Goal: Task Accomplishment & Management: Manage account settings

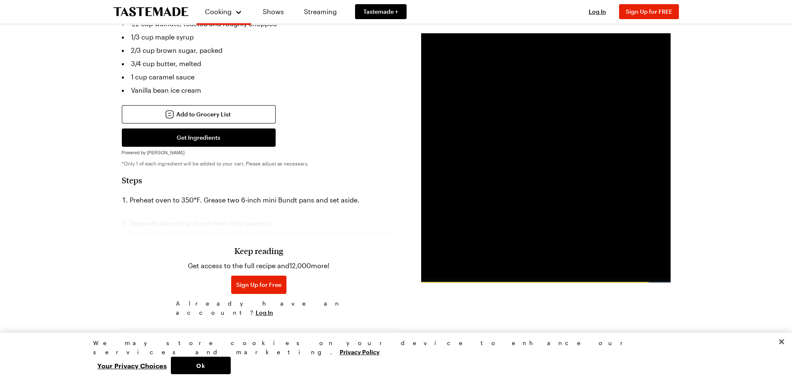
scroll to position [333, 0]
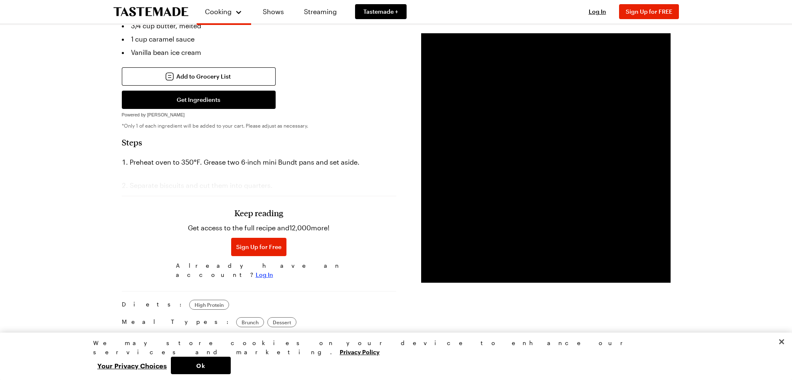
click at [273, 271] on span "Log In" at bounding box center [264, 275] width 17 height 8
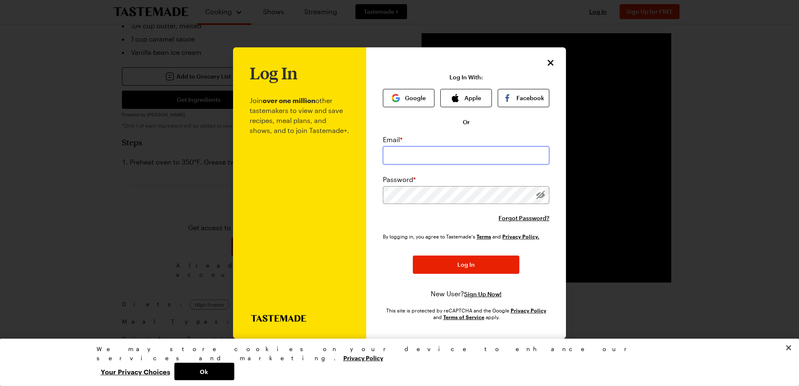
click at [434, 154] on input "email" at bounding box center [466, 155] width 166 height 18
click at [415, 97] on button "Google" at bounding box center [409, 98] width 52 height 18
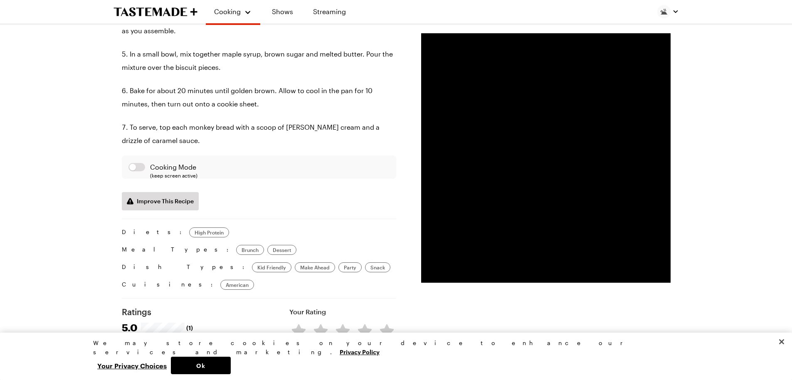
scroll to position [541, 0]
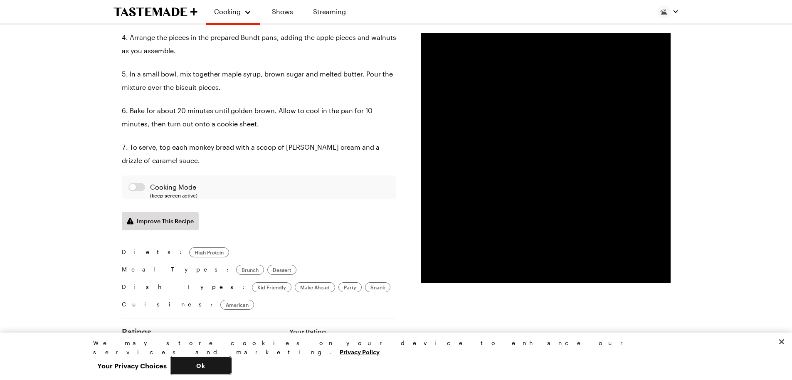
click at [231, 366] on button "Ok" at bounding box center [201, 365] width 60 height 17
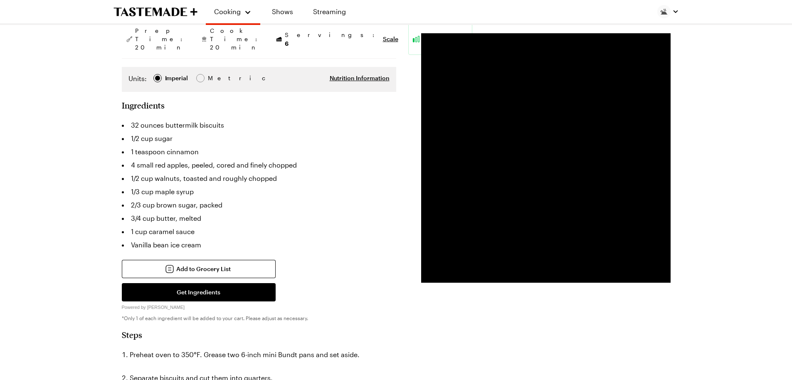
scroll to position [0, 0]
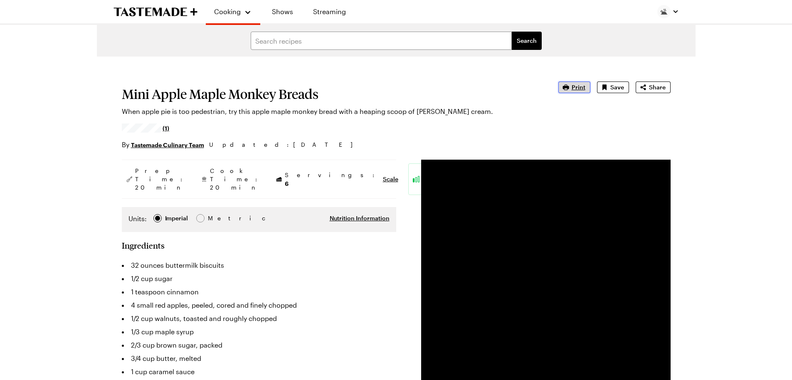
click at [575, 86] on span "Print" at bounding box center [579, 87] width 14 height 8
click at [233, 62] on link "Meal Plans" at bounding box center [242, 62] width 63 height 18
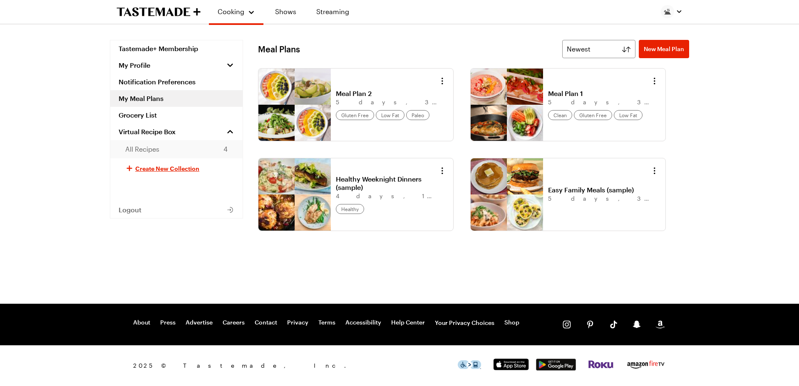
click at [142, 154] on span "All Recipes" at bounding box center [142, 149] width 34 height 10
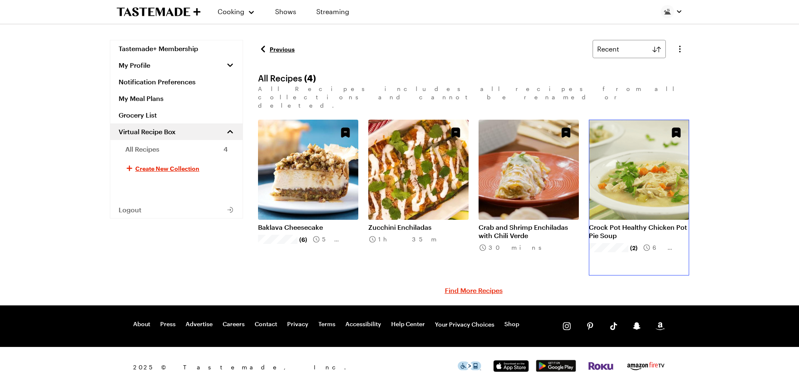
click at [638, 223] on link "Crock Pot Healthy Chicken Pot Pie Soup" at bounding box center [639, 231] width 100 height 17
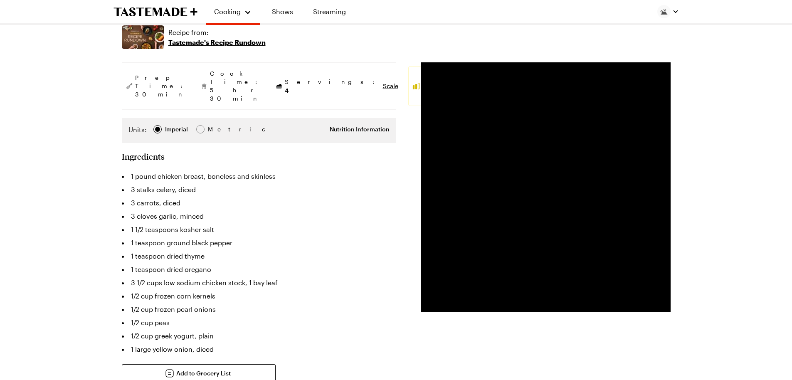
scroll to position [125, 0]
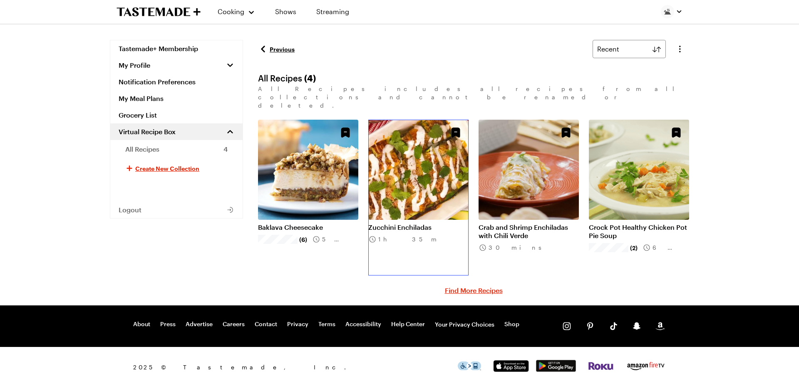
click at [419, 223] on link "Zucchini Enchiladas" at bounding box center [418, 227] width 100 height 8
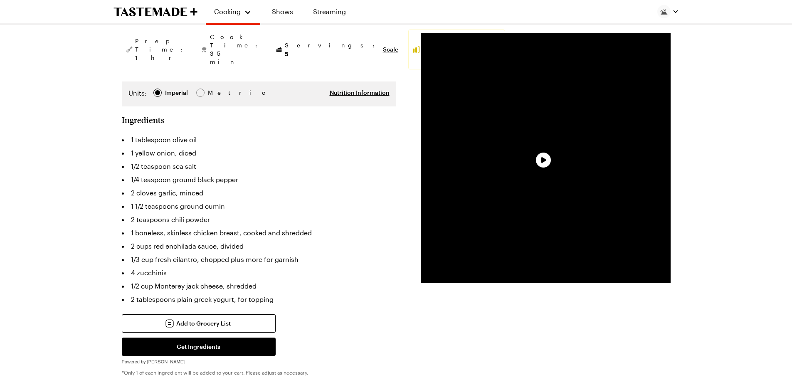
scroll to position [125, 0]
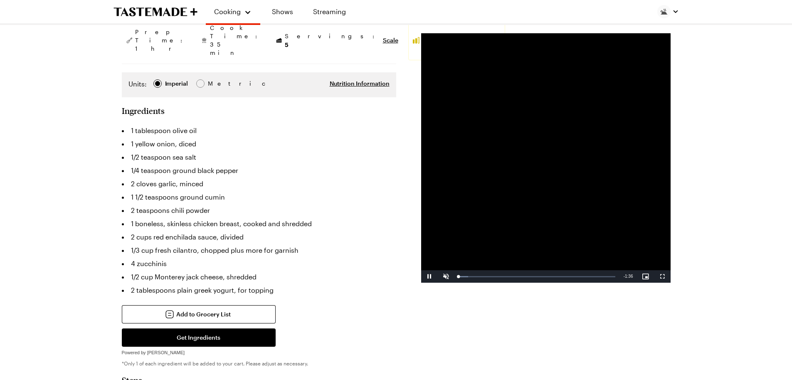
click at [536, 157] on video "Video Player" at bounding box center [546, 158] width 250 height 250
click at [429, 277] on span "Video Player" at bounding box center [429, 277] width 17 height 0
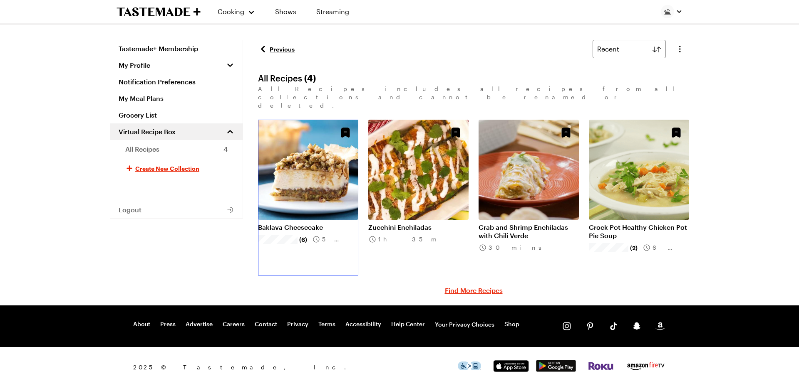
click at [289, 223] on link "Baklava Cheesecake" at bounding box center [308, 227] width 100 height 8
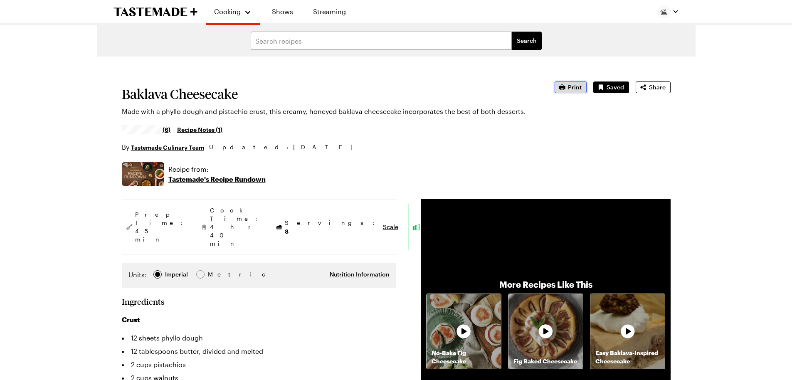
click at [569, 89] on button "Print" at bounding box center [571, 88] width 32 height 12
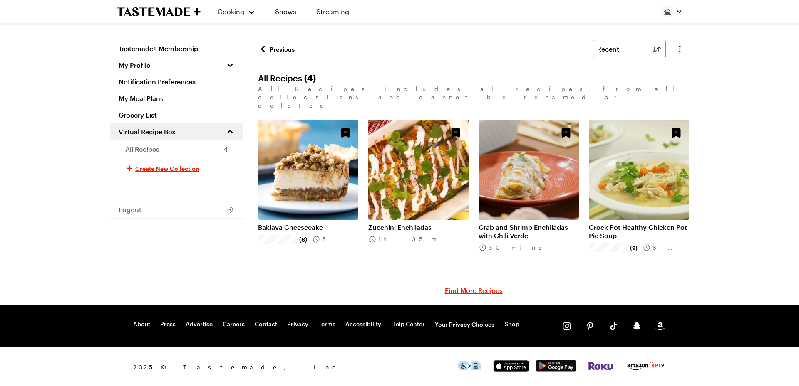
click at [305, 223] on link "Baklava Cheesecake" at bounding box center [308, 227] width 100 height 8
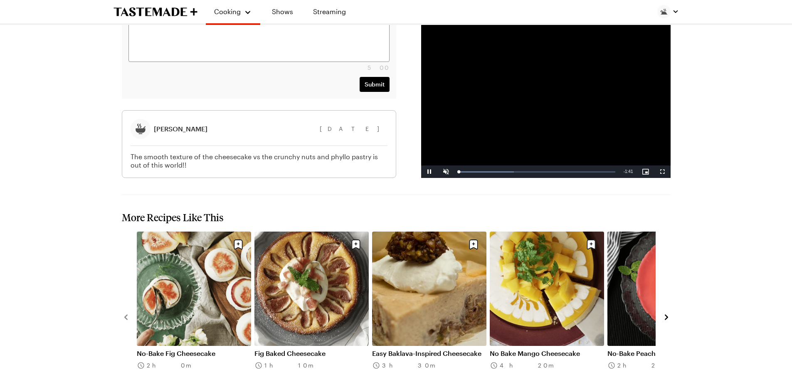
scroll to position [1611, 0]
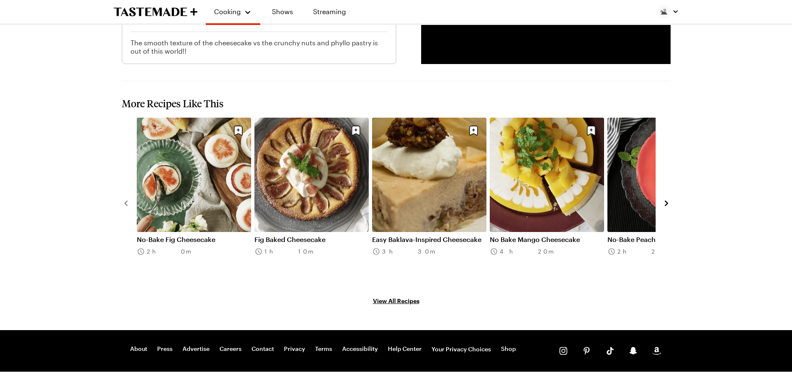
click at [665, 199] on icon "navigate to next item" at bounding box center [667, 203] width 8 height 8
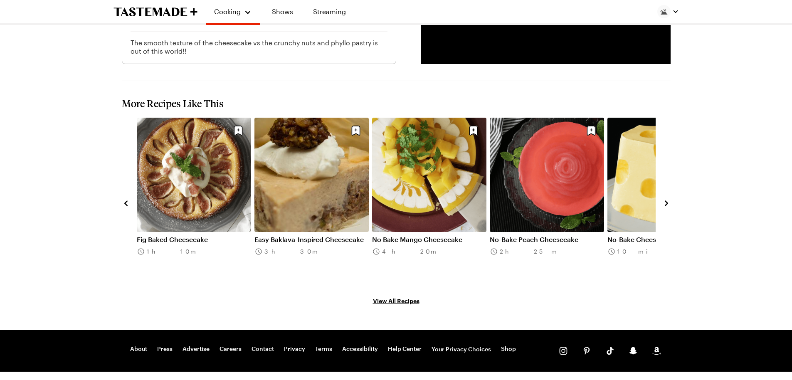
click at [665, 199] on icon "navigate to next item" at bounding box center [667, 203] width 8 height 8
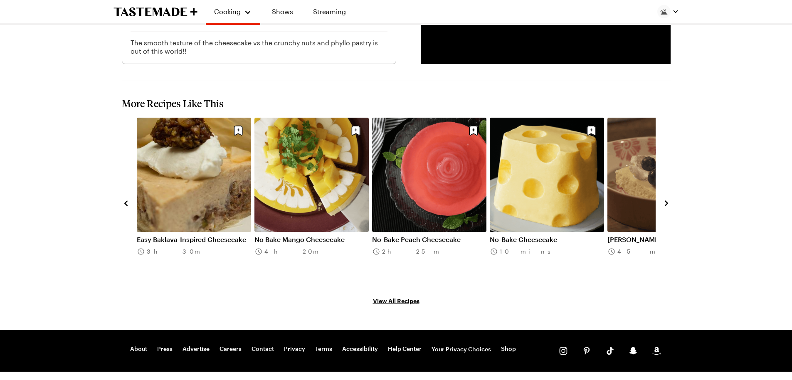
click at [665, 199] on icon "navigate to next item" at bounding box center [667, 203] width 8 height 8
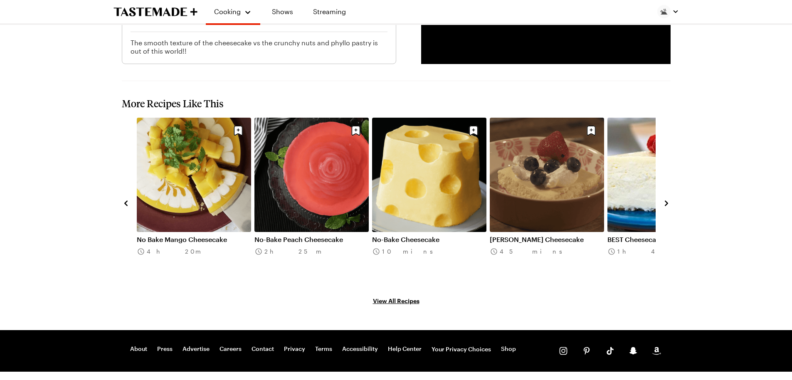
click at [665, 199] on icon "navigate to next item" at bounding box center [667, 203] width 8 height 8
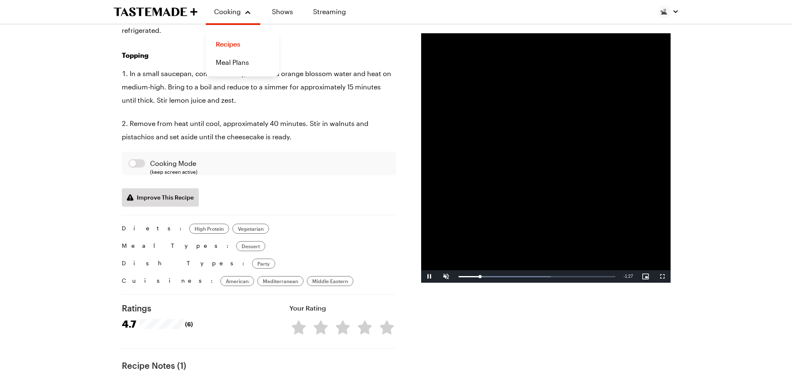
scroll to position [1112, 0]
click at [230, 44] on link "Recipes" at bounding box center [242, 44] width 63 height 18
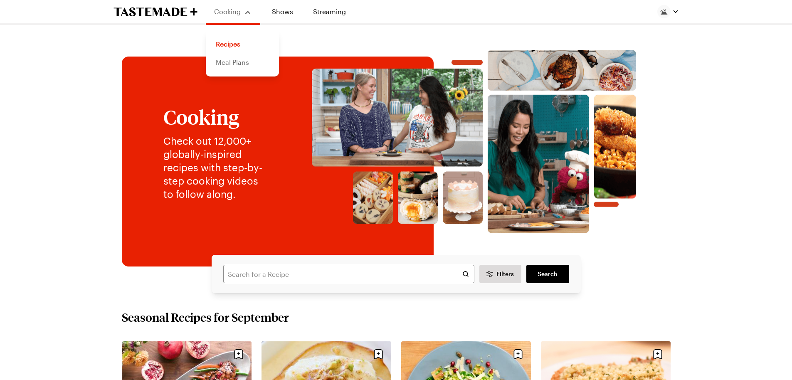
click at [228, 62] on link "Meal Plans" at bounding box center [242, 62] width 63 height 18
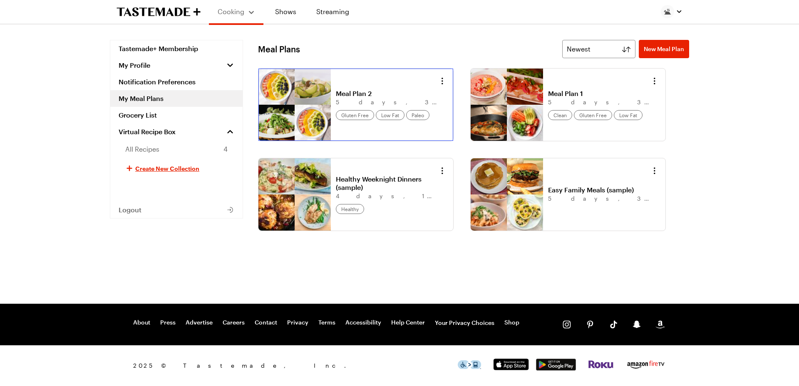
click at [393, 98] on link "Meal Plan 2" at bounding box center [387, 93] width 103 height 8
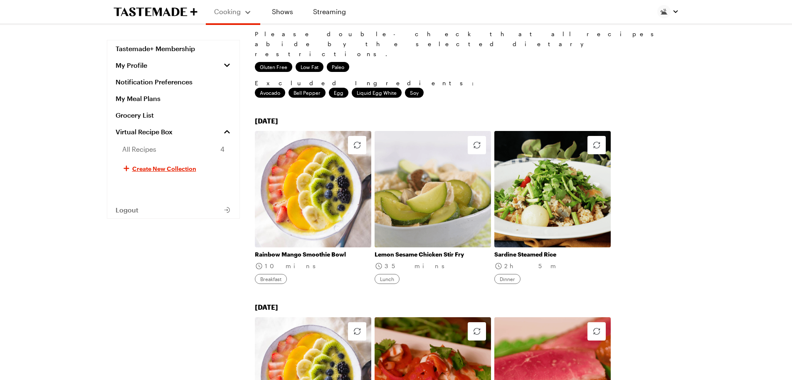
scroll to position [125, 0]
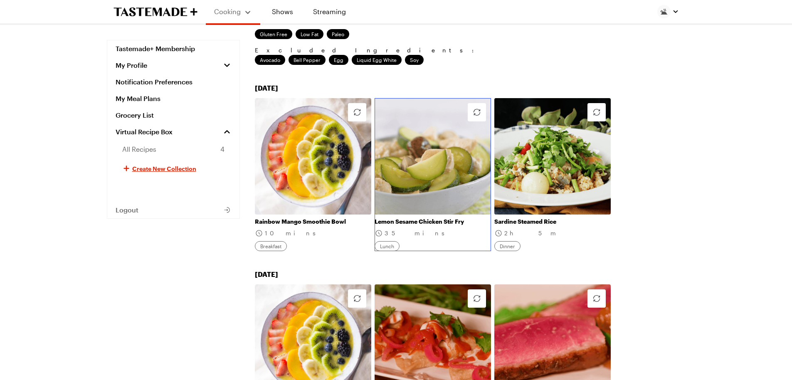
click at [417, 218] on link "Lemon Sesame Chicken Stir Fry" at bounding box center [433, 221] width 116 height 7
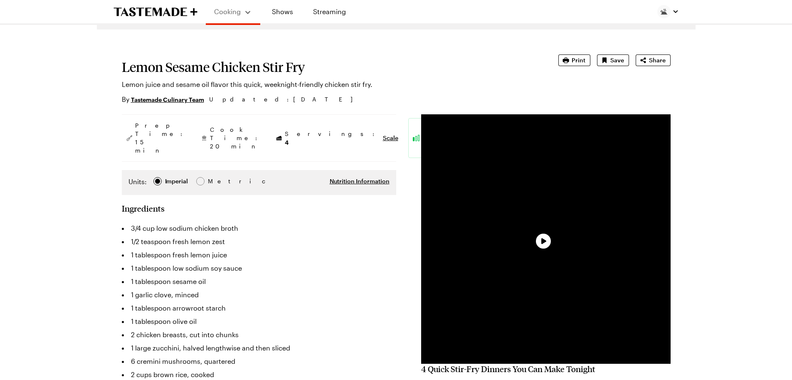
type textarea "x"
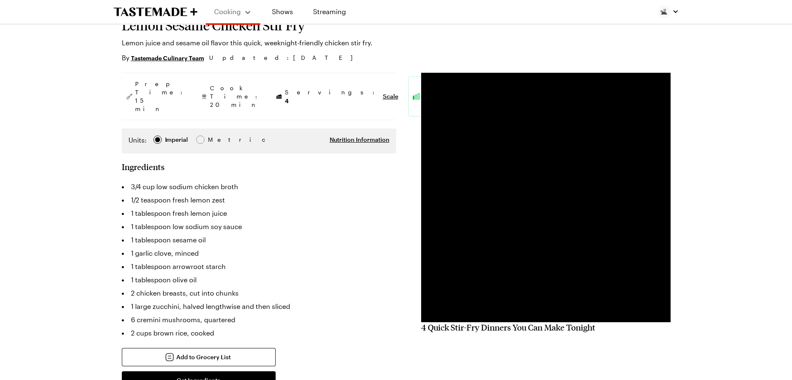
scroll to position [83, 0]
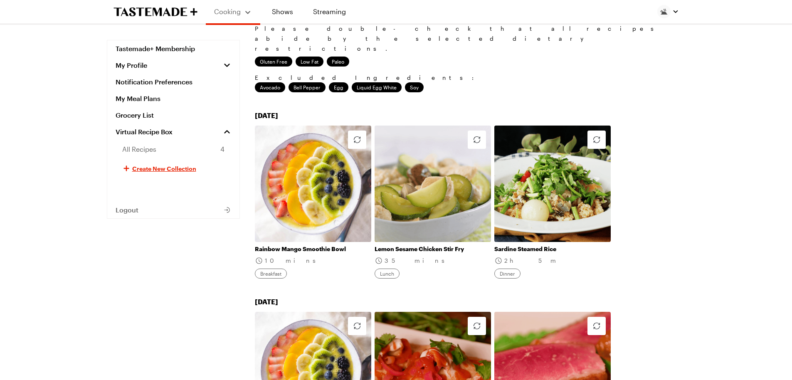
scroll to position [83, 0]
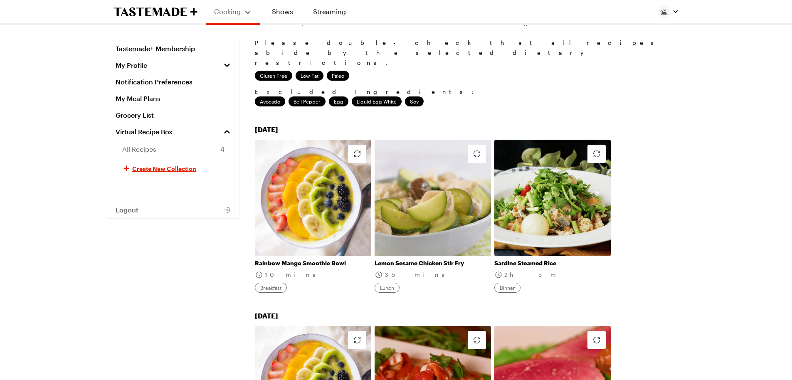
click at [431, 96] on div "Avocado Bell pepper Egg Liquid egg white Soy" at bounding box center [470, 102] width 431 height 13
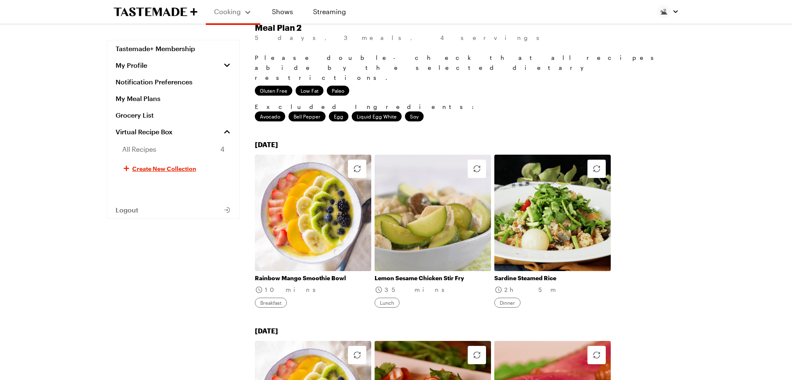
scroll to position [0, 0]
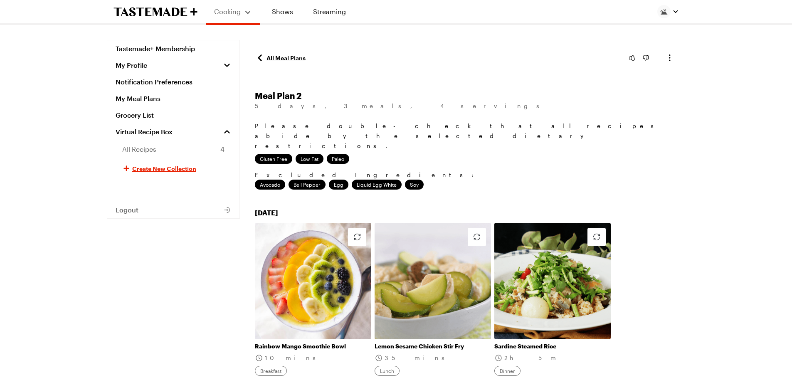
click at [293, 55] on link "All Meal Plans" at bounding box center [280, 58] width 51 height 10
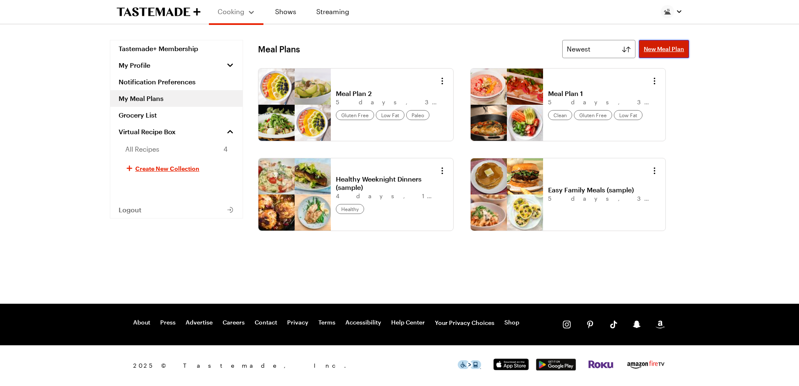
click at [655, 53] on span "New Meal Plan" at bounding box center [663, 49] width 40 height 8
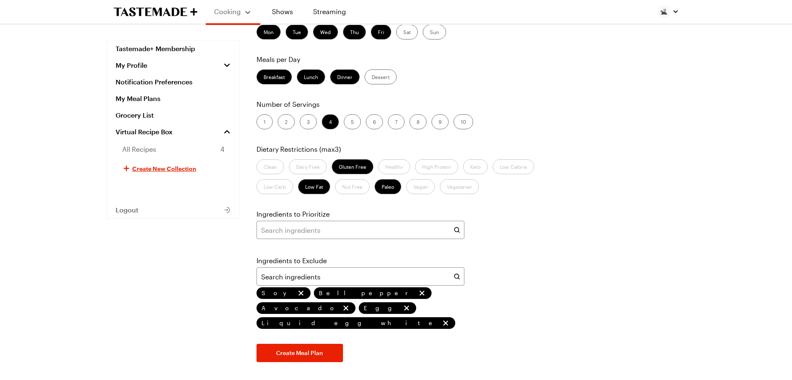
scroll to position [83, 0]
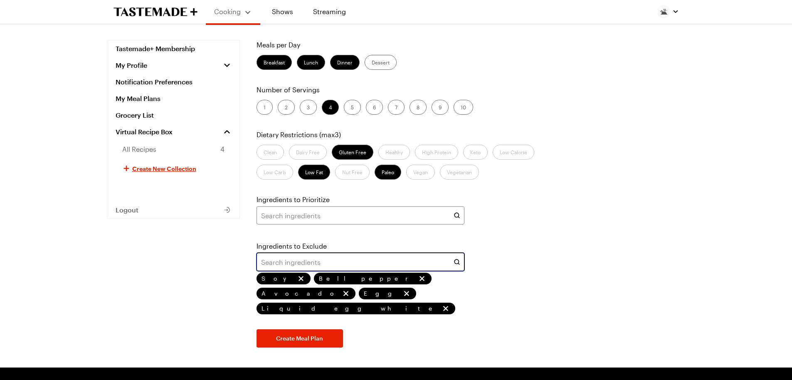
click at [297, 260] on input "text" at bounding box center [361, 262] width 208 height 18
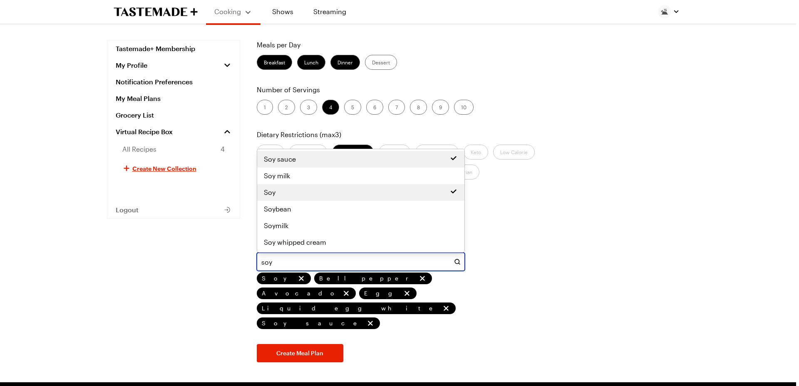
click at [283, 159] on span "Soy sauce" at bounding box center [280, 159] width 32 height 10
click at [282, 223] on span "Soymilk" at bounding box center [276, 226] width 25 height 10
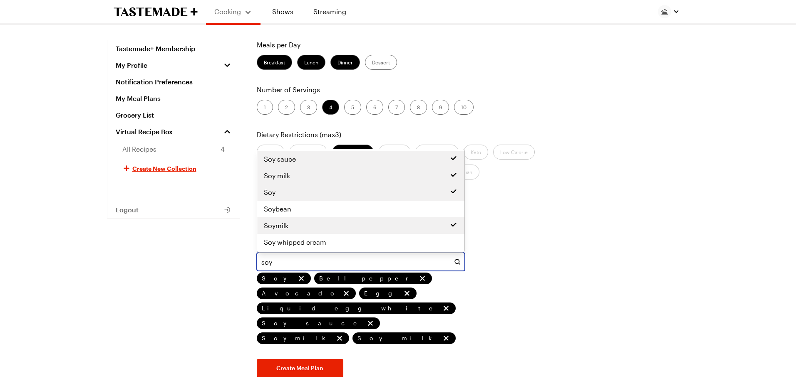
click at [280, 178] on span "Soy milk" at bounding box center [277, 176] width 26 height 10
click at [280, 209] on span "Soybean" at bounding box center [277, 209] width 27 height 10
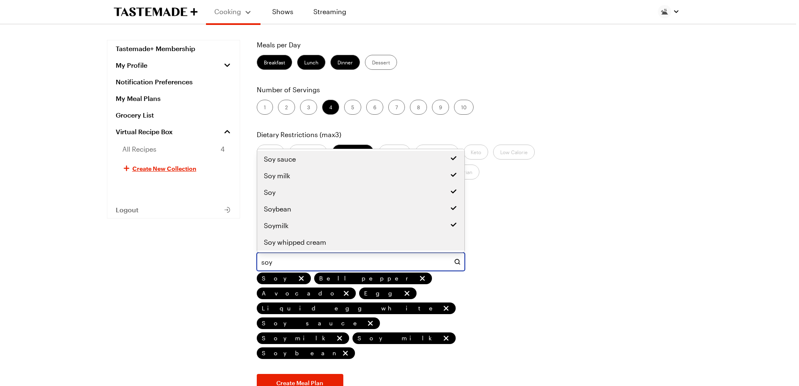
click at [314, 242] on span "Soy whipped cream" at bounding box center [295, 242] width 62 height 10
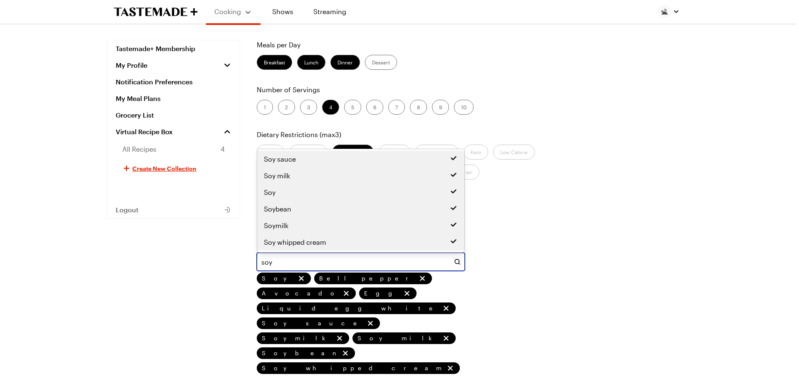
type input "soy"
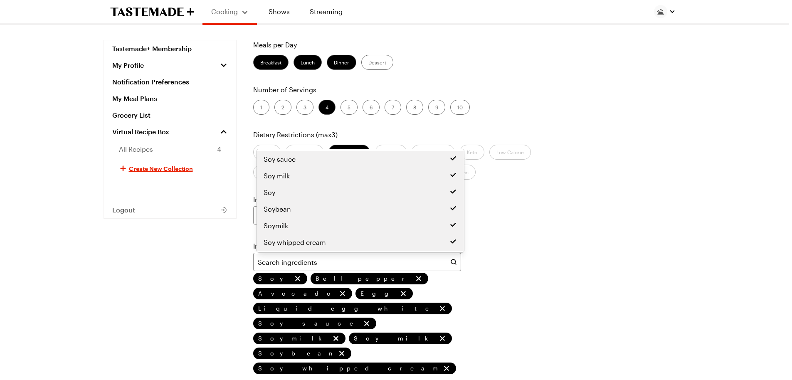
click at [542, 304] on div "Days of the Week Mon Tue Wed Thu Fri Sat Sun Meals per Day Breakfast Lunch Dinn…" at bounding box center [467, 201] width 431 height 413
type input "soy"
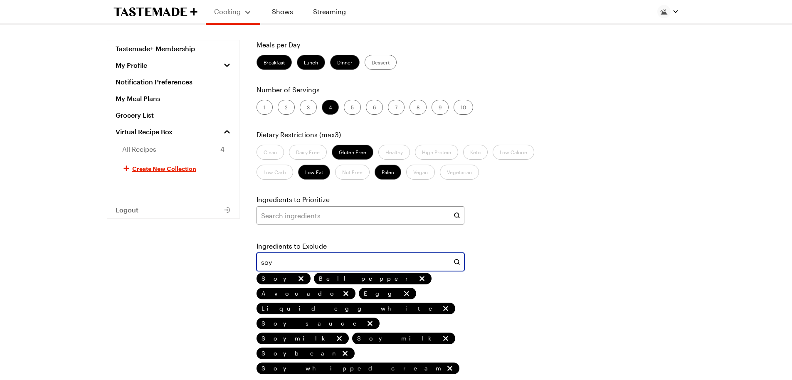
drag, startPoint x: 282, startPoint y: 262, endPoint x: 250, endPoint y: 261, distance: 32.5
click at [250, 261] on div "Tastemade+ Membership My Profile Notification Preferences My Meal Plans Grocery…" at bounding box center [396, 192] width 599 height 471
click at [405, 346] on div "Days of the Week Mon Tue Wed Thu Fri Sat Sun Meals per Day Breakfast Lunch Dinn…" at bounding box center [470, 201] width 431 height 413
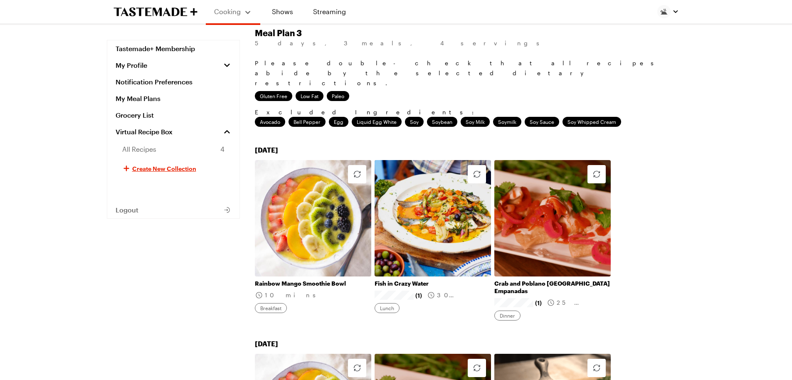
scroll to position [83, 0]
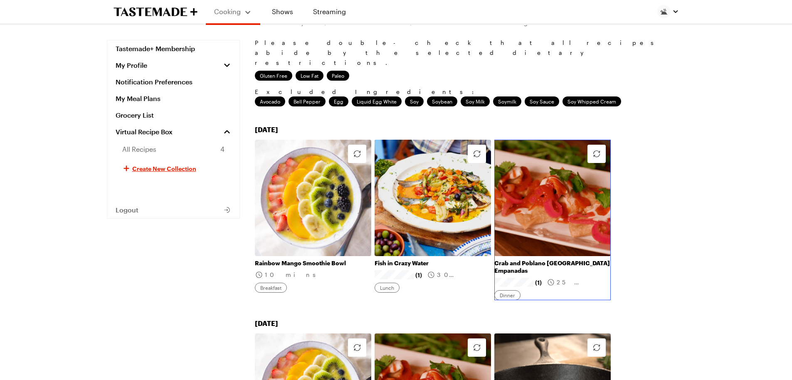
click at [554, 260] on link "Crab and Poblano Chile Empanadas" at bounding box center [553, 267] width 116 height 15
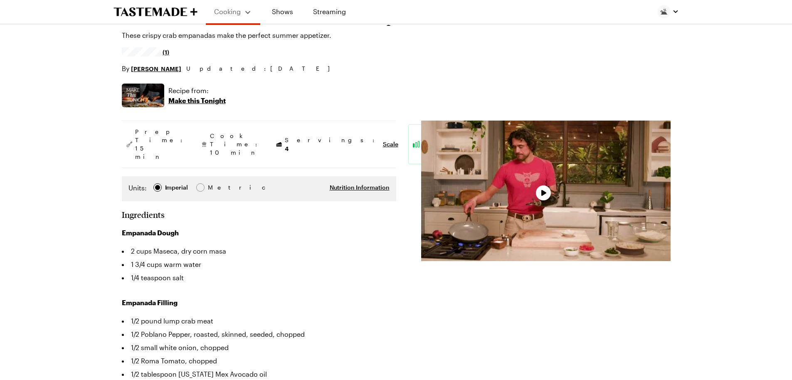
type textarea "x"
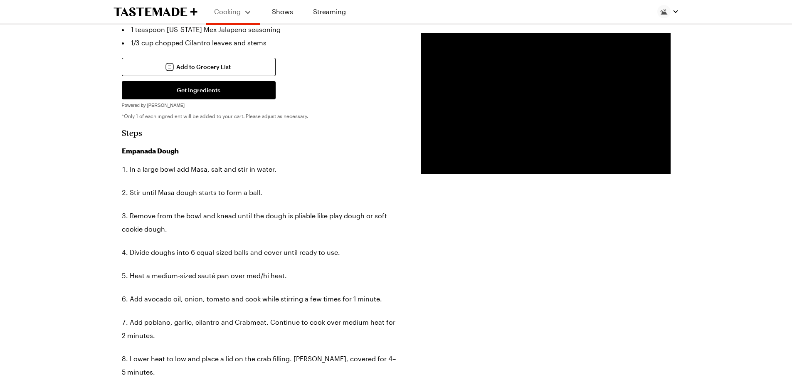
scroll to position [458, 0]
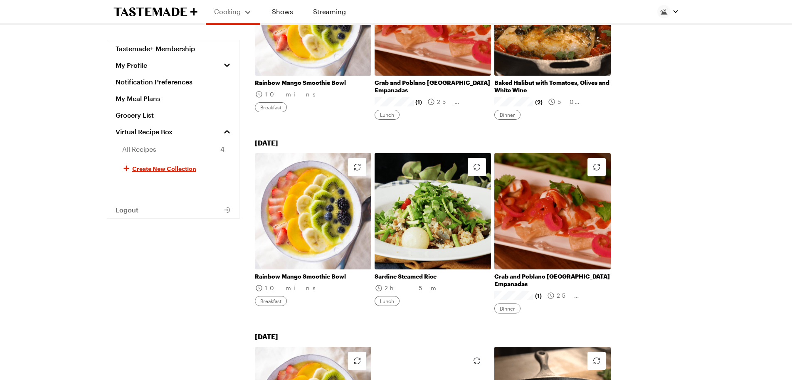
scroll to position [83, 0]
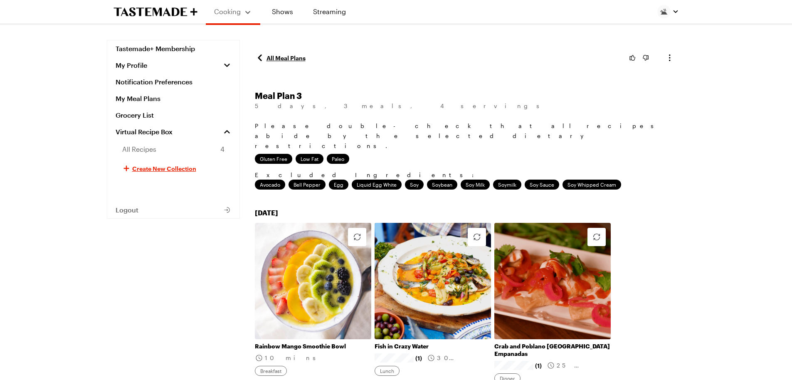
click at [287, 55] on link "All Meal Plans" at bounding box center [280, 58] width 51 height 10
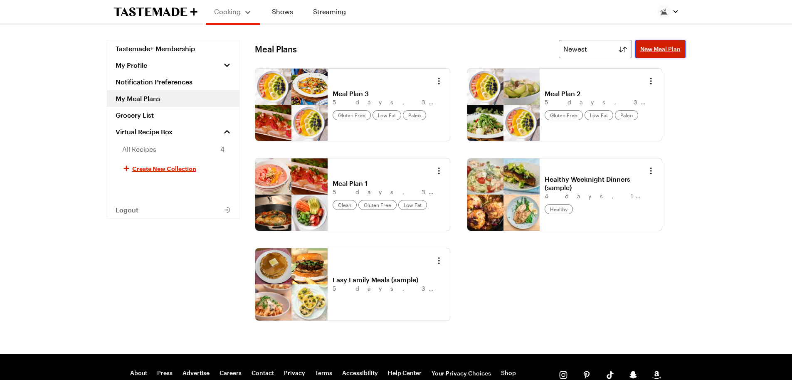
click at [653, 52] on span "New Meal Plan" at bounding box center [661, 49] width 40 height 8
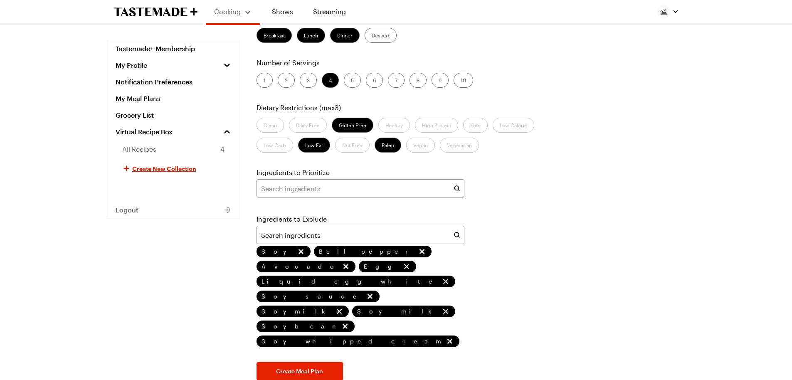
scroll to position [125, 0]
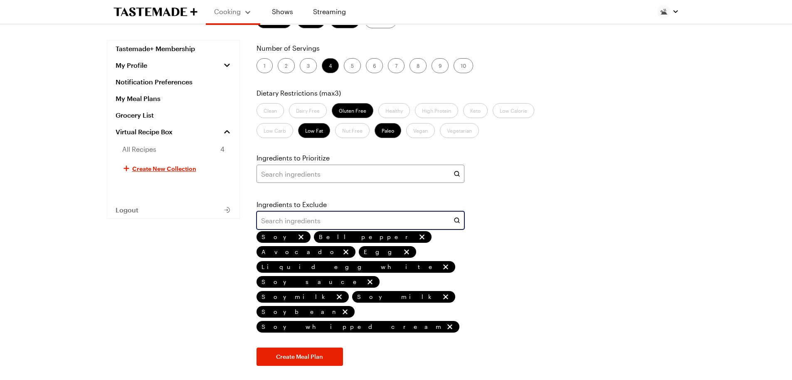
click at [385, 216] on input "text" at bounding box center [361, 220] width 208 height 18
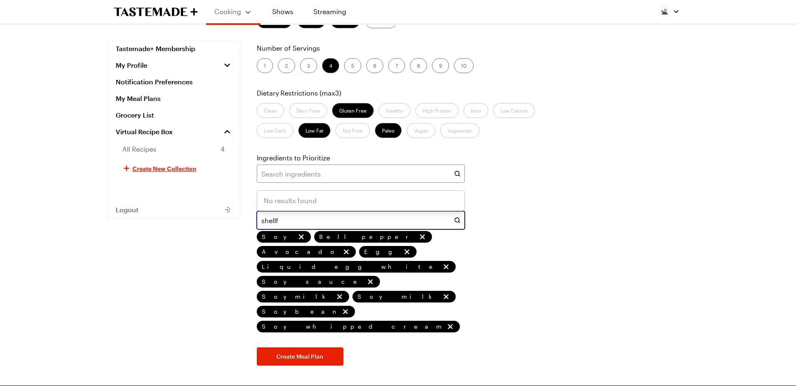
drag, startPoint x: 270, startPoint y: 221, endPoint x: 257, endPoint y: 223, distance: 13.1
click at [257, 223] on input "shellf" at bounding box center [361, 220] width 208 height 18
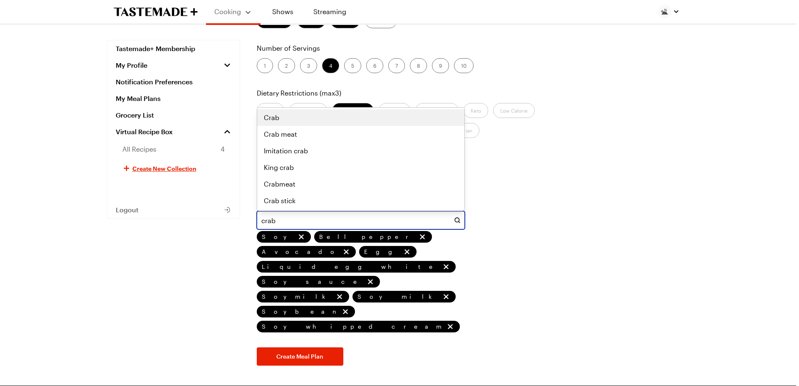
click at [268, 119] on span "Crab" at bounding box center [271, 118] width 15 height 10
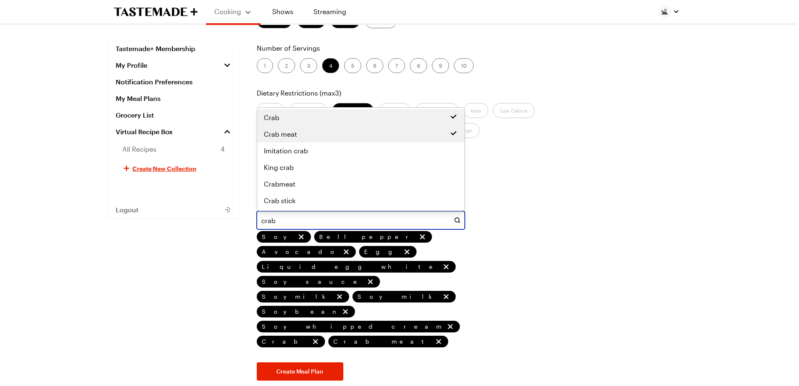
click at [279, 137] on span "Crab meat" at bounding box center [280, 134] width 33 height 10
click at [284, 165] on span "King crab" at bounding box center [279, 168] width 30 height 10
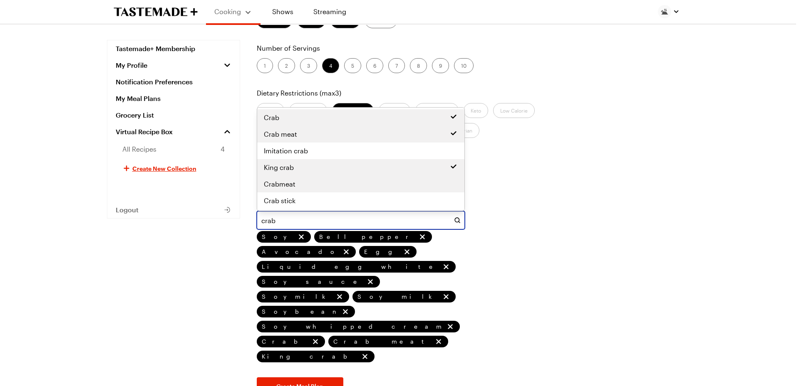
click at [286, 182] on span "Crabmeat" at bounding box center [280, 184] width 32 height 10
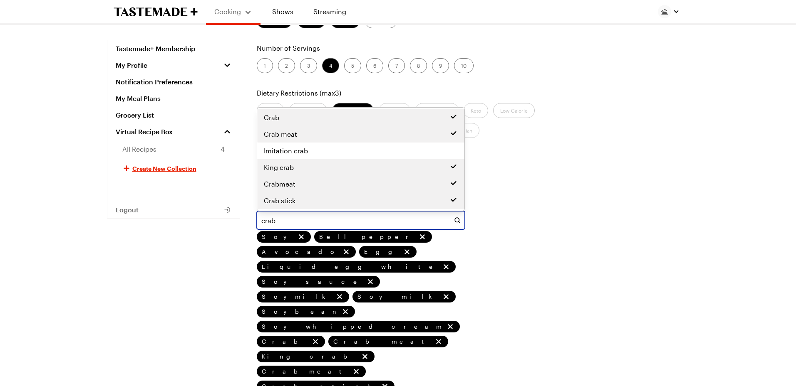
click at [290, 201] on span "Crab stick" at bounding box center [280, 201] width 32 height 10
click at [292, 152] on span "Imitation crab" at bounding box center [286, 151] width 44 height 10
drag, startPoint x: 300, startPoint y: 221, endPoint x: 248, endPoint y: 217, distance: 52.2
click at [248, 217] on div "Tastemade+ Membership My Profile Notification Preferences My Meal Plans Grocery…" at bounding box center [396, 188] width 599 height 546
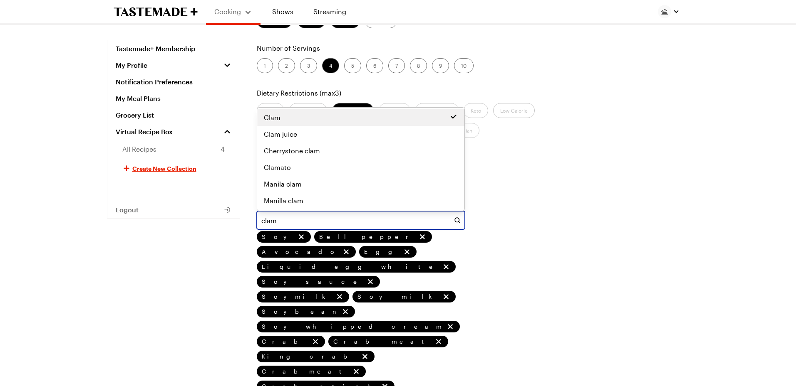
click at [288, 123] on div "Clam" at bounding box center [360, 117] width 207 height 17
click at [287, 135] on span "Clam juice" at bounding box center [280, 134] width 33 height 10
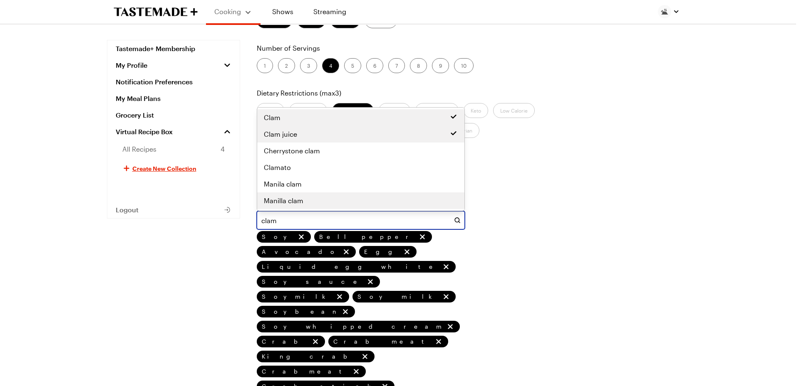
click at [304, 198] on div "Manilla clam" at bounding box center [361, 201] width 194 height 10
click at [302, 183] on div "Manila clam" at bounding box center [361, 184] width 194 height 10
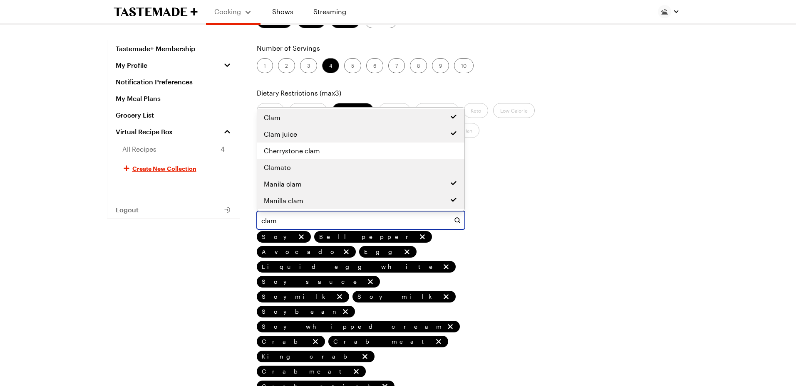
click at [294, 168] on div "Clamato" at bounding box center [361, 168] width 194 height 10
click at [298, 156] on div "Cherrystone clam" at bounding box center [360, 151] width 207 height 17
drag, startPoint x: 280, startPoint y: 223, endPoint x: 259, endPoint y: 221, distance: 21.3
click at [259, 221] on input "clam" at bounding box center [361, 220] width 208 height 18
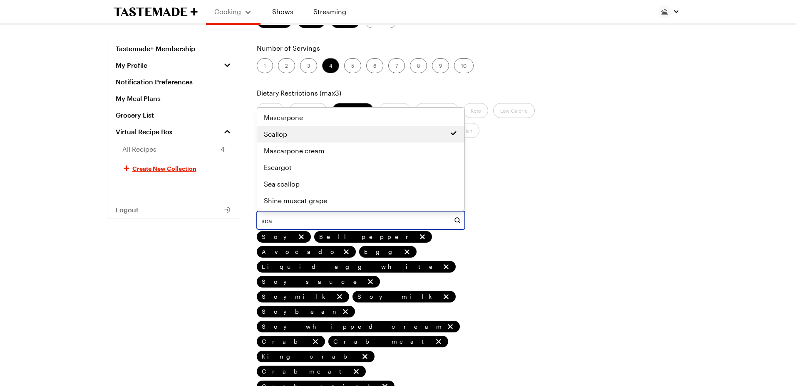
click at [289, 136] on div "Scallop" at bounding box center [361, 134] width 194 height 10
click at [291, 182] on span "Sea scallop" at bounding box center [282, 184] width 36 height 10
drag, startPoint x: 281, startPoint y: 221, endPoint x: 259, endPoint y: 221, distance: 22.0
click at [259, 221] on input "sca" at bounding box center [361, 220] width 208 height 18
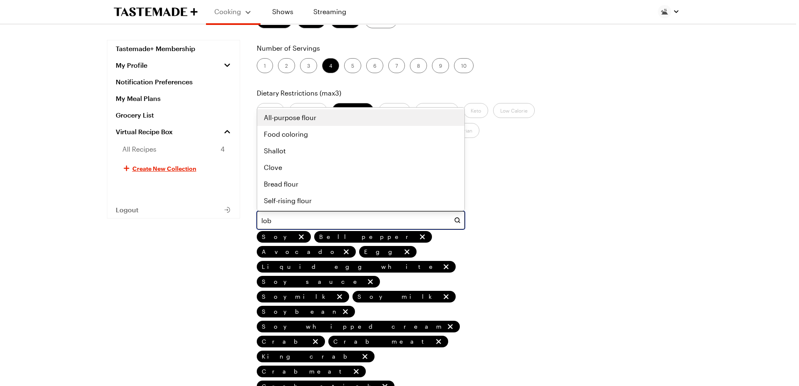
type input "lobs"
click at [293, 124] on div "Lobster" at bounding box center [360, 117] width 207 height 17
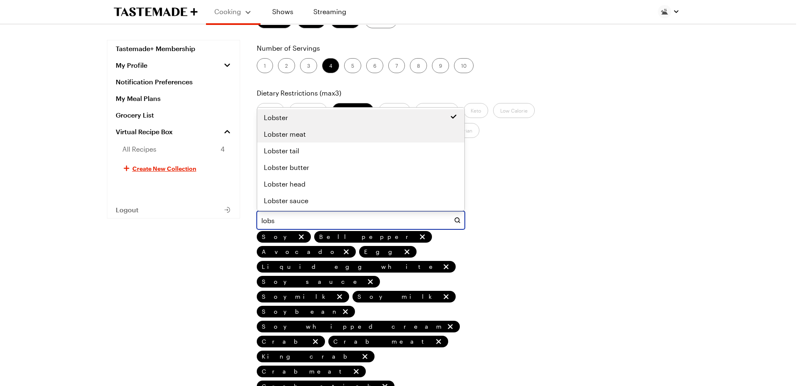
click at [294, 139] on span "Lobster meat" at bounding box center [285, 134] width 42 height 10
click at [294, 149] on span "Lobster tail" at bounding box center [281, 151] width 35 height 10
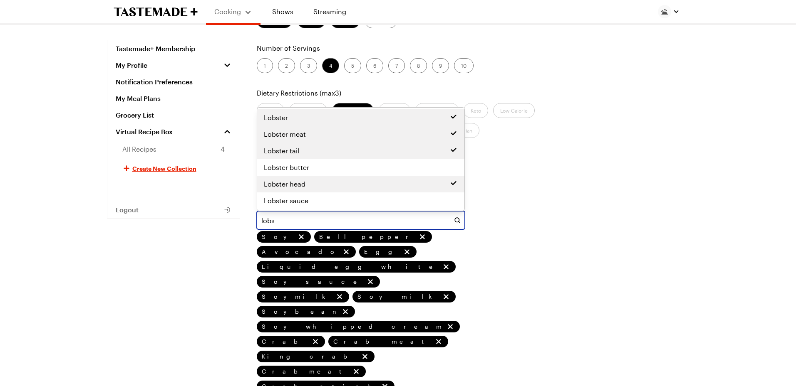
click at [293, 185] on span "Lobster head" at bounding box center [285, 184] width 42 height 10
click at [293, 183] on span "Lobster head" at bounding box center [285, 184] width 42 height 10
click at [293, 185] on span "Lobster head" at bounding box center [285, 184] width 42 height 10
drag, startPoint x: 290, startPoint y: 221, endPoint x: 253, endPoint y: 221, distance: 36.6
click at [253, 221] on div "Tastemade+ Membership My Profile Notification Preferences My Meal Plans Grocery…" at bounding box center [396, 270] width 599 height 710
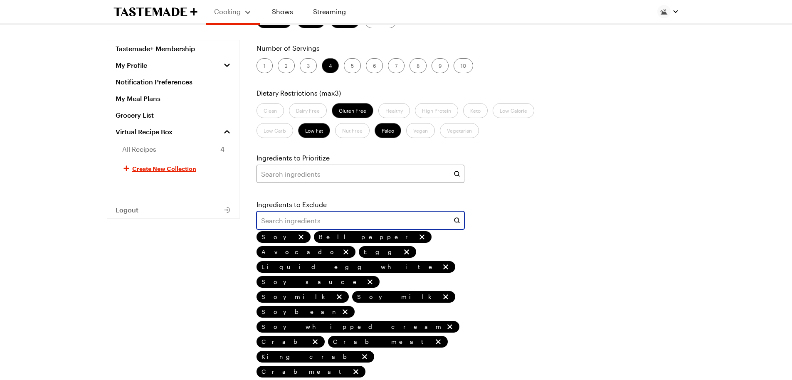
scroll to position [243, 0]
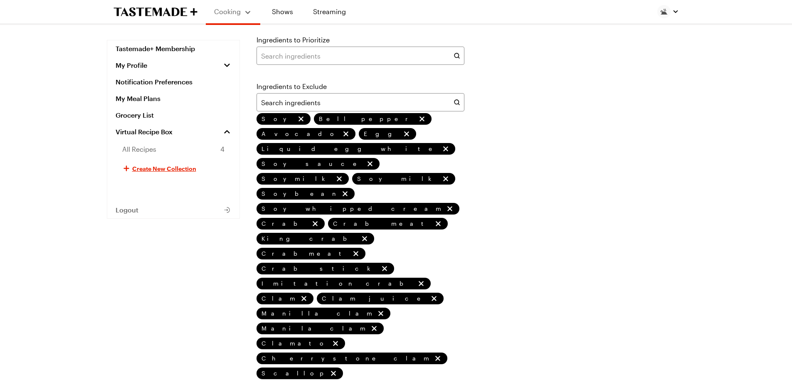
click at [291, 260] on div "Days of the Week Mon Tue Wed Thu Fri Sat Sun Meals per Day Breakfast Lunch Dinn…" at bounding box center [470, 161] width 431 height 652
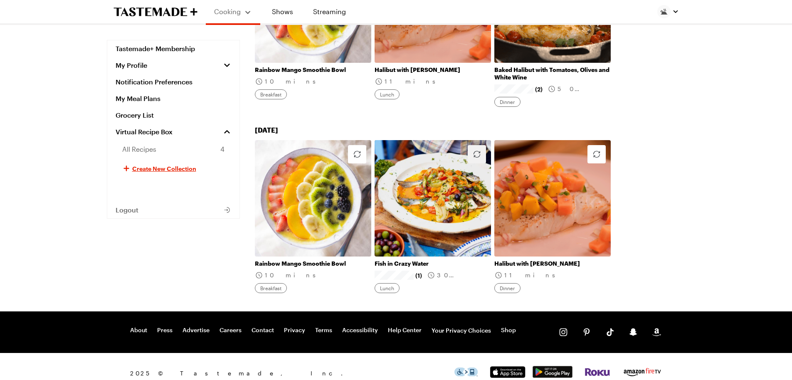
scroll to position [837, 0]
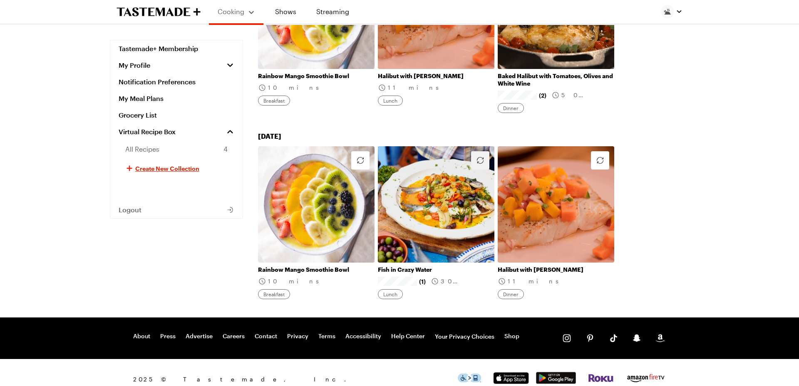
click at [476, 151] on button "button" at bounding box center [480, 160] width 18 height 18
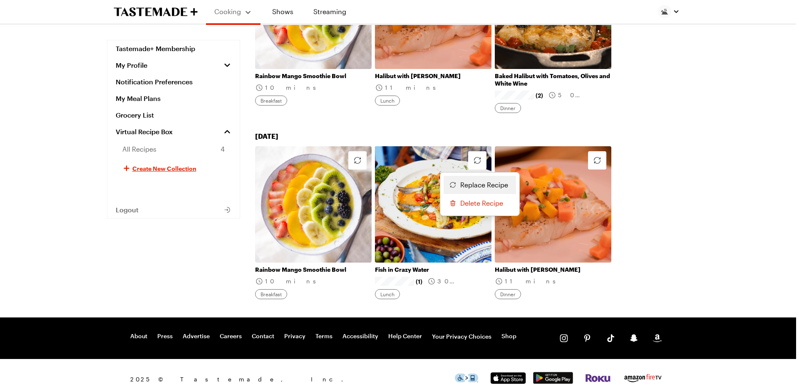
click at [473, 180] on span "Replace Recipe" at bounding box center [484, 185] width 48 height 10
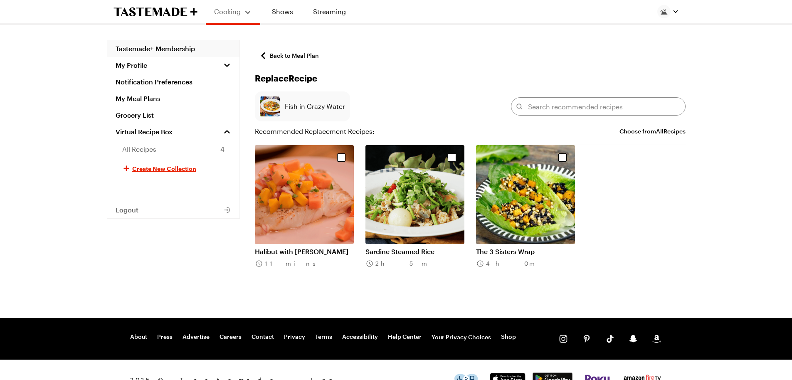
click at [116, 48] on link "Tastemade+ Membership" at bounding box center [173, 48] width 132 height 17
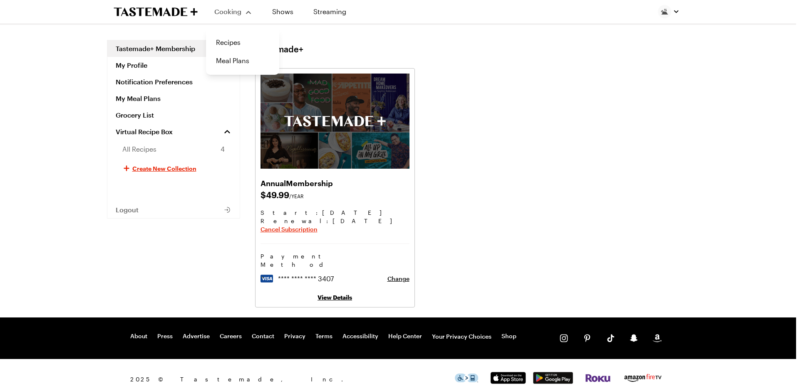
click at [230, 7] on div "Cooking" at bounding box center [233, 12] width 38 height 10
click at [226, 41] on link "Recipes" at bounding box center [242, 42] width 63 height 18
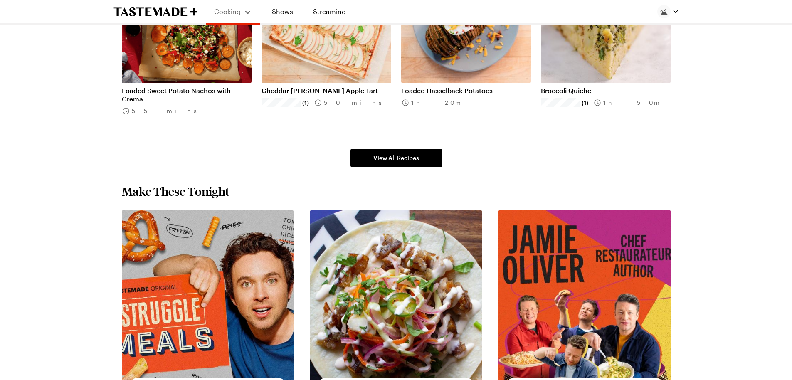
scroll to position [624, 0]
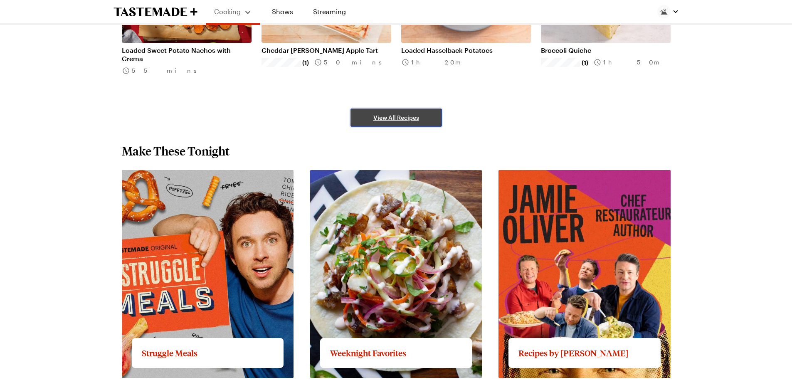
click at [401, 118] on span "View All Recipes" at bounding box center [396, 118] width 46 height 8
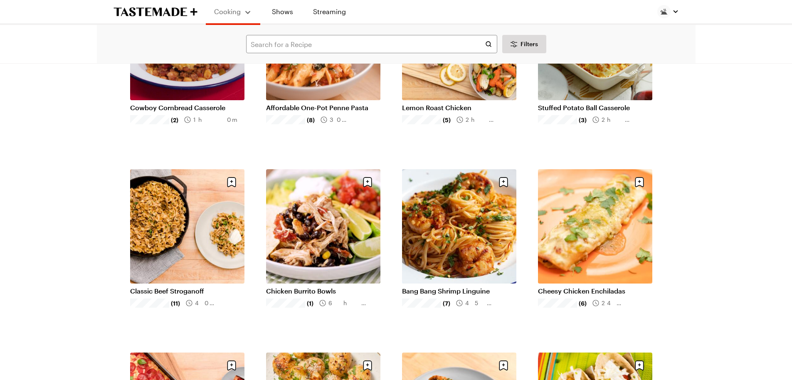
scroll to position [333, 0]
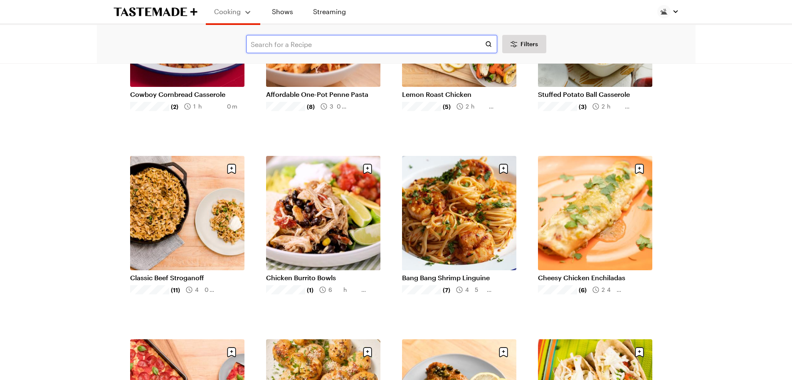
click at [277, 44] on input "text" at bounding box center [371, 44] width 251 height 18
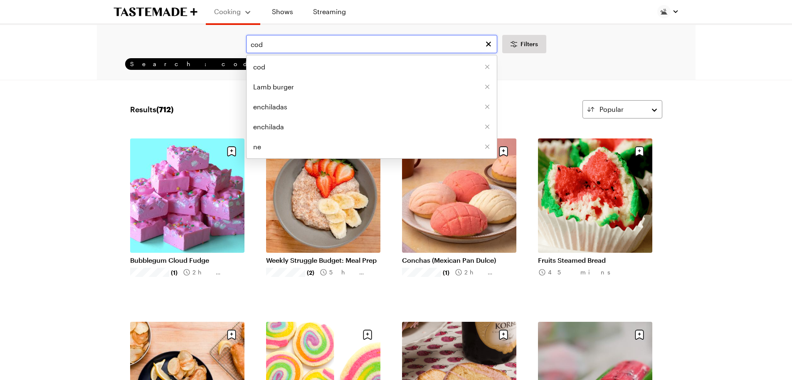
type input "cod"
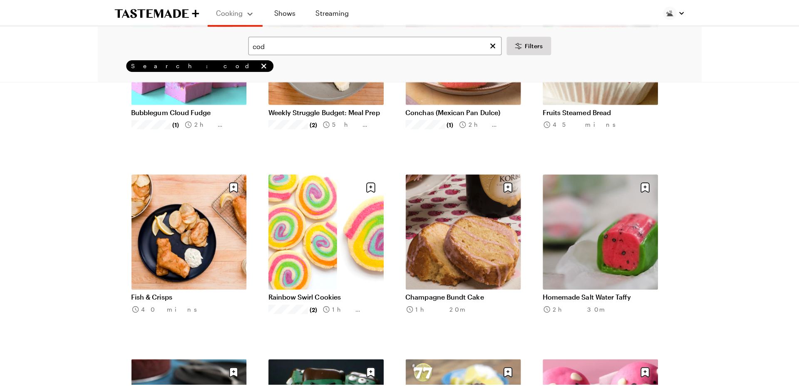
scroll to position [166, 0]
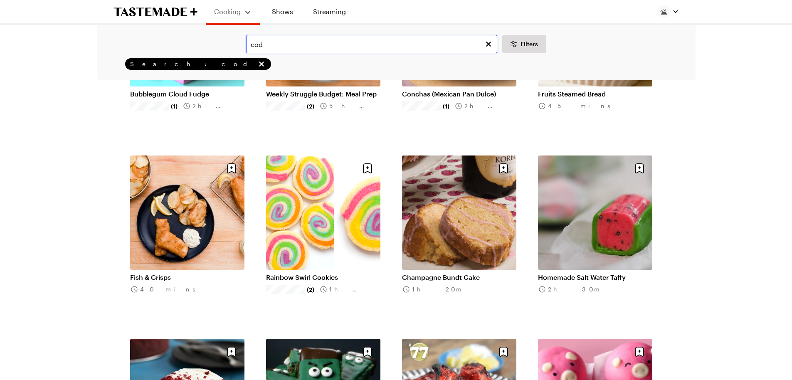
click at [309, 42] on input "cod" at bounding box center [371, 44] width 251 height 18
click at [524, 47] on span "Filters" at bounding box center [529, 44] width 17 height 8
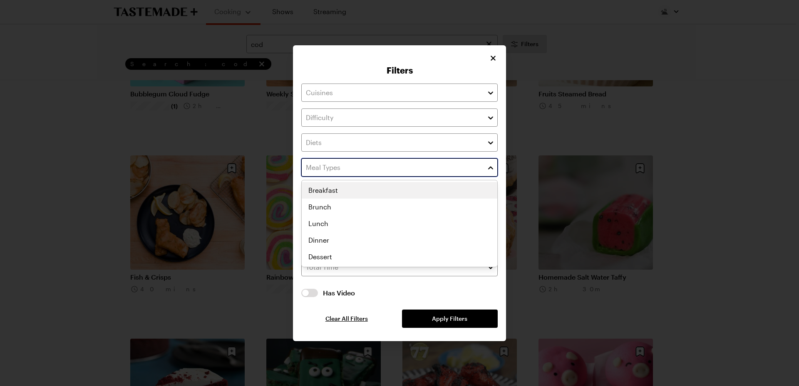
click at [363, 166] on input "text" at bounding box center [399, 167] width 196 height 18
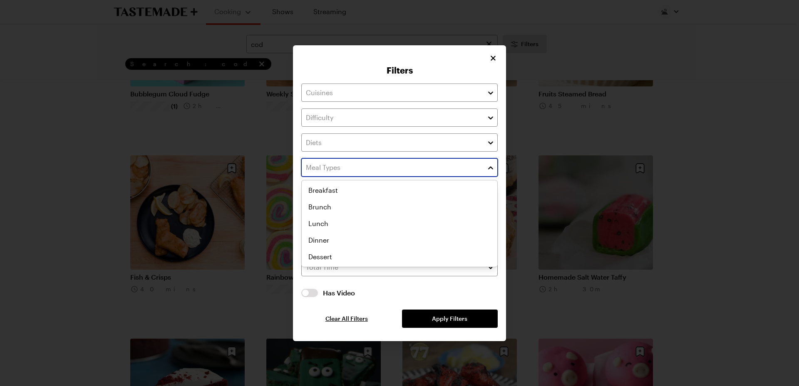
click at [492, 167] on button "button" at bounding box center [490, 168] width 7 height 10
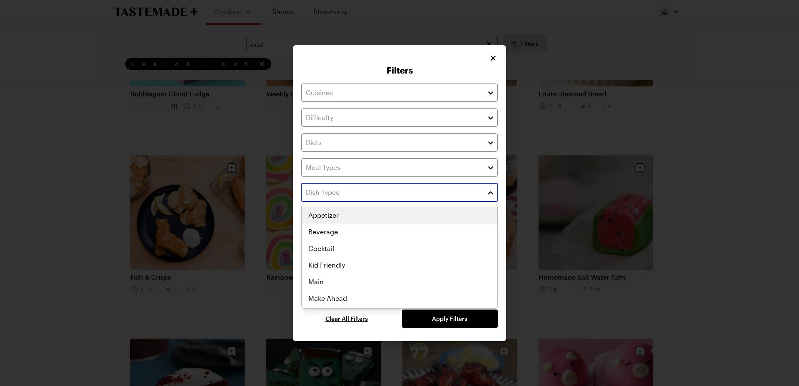
click at [494, 192] on button "button" at bounding box center [490, 193] width 7 height 10
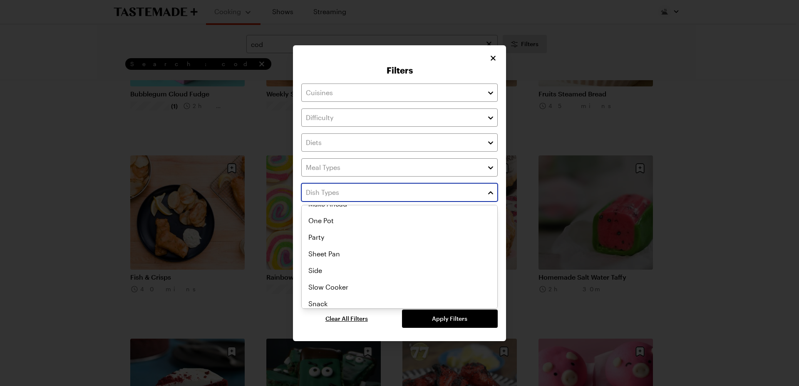
scroll to position [98, 0]
click at [492, 191] on button "button" at bounding box center [490, 193] width 7 height 10
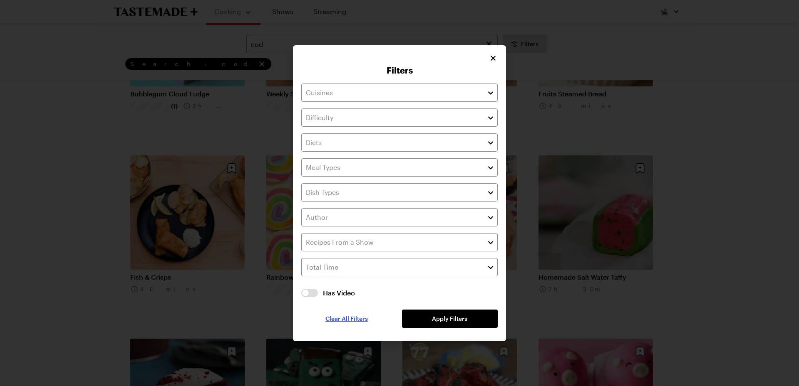
click at [335, 319] on span "Clear All Filters" at bounding box center [346, 319] width 42 height 8
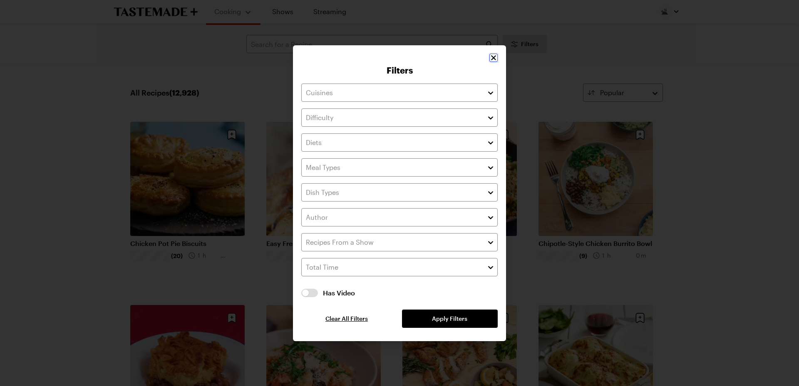
click at [494, 58] on icon "Close" at bounding box center [493, 57] width 5 height 5
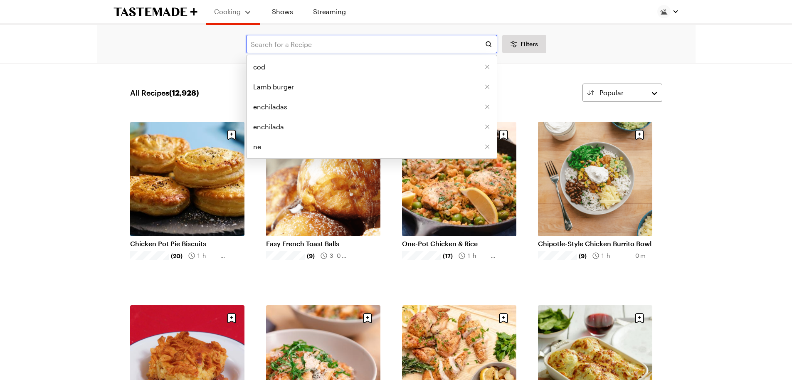
click at [371, 47] on input "text" at bounding box center [371, 44] width 251 height 18
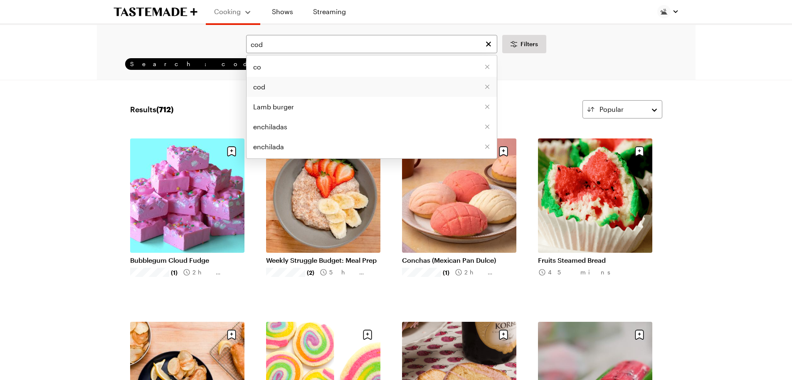
click at [267, 88] on li "cod" at bounding box center [372, 87] width 250 height 20
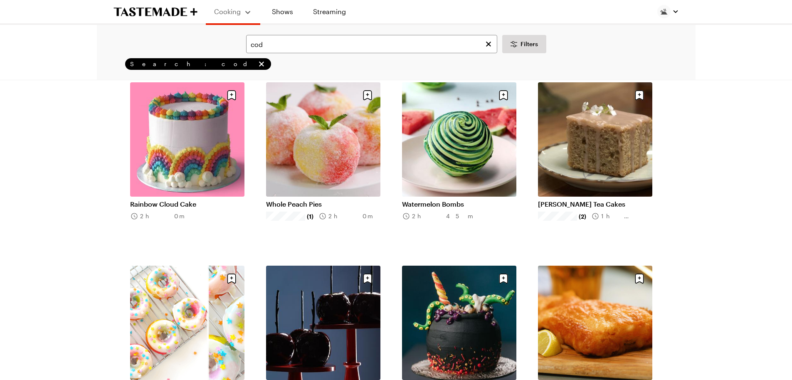
scroll to position [790, 0]
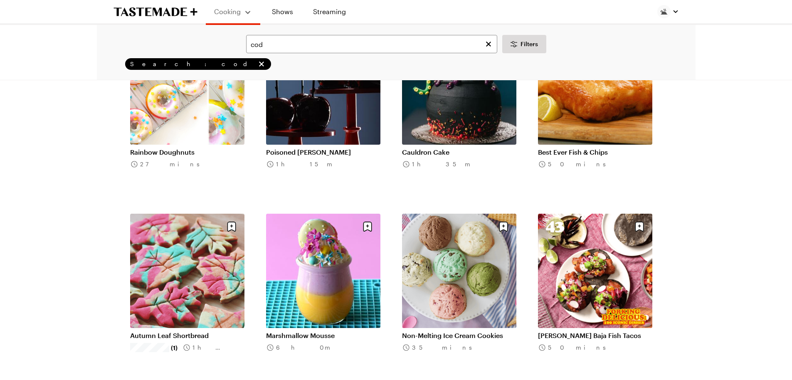
scroll to position [1040, 0]
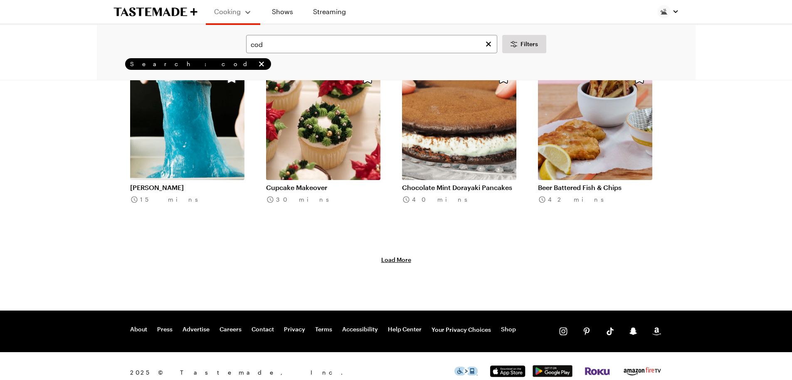
scroll to position [2103, 0]
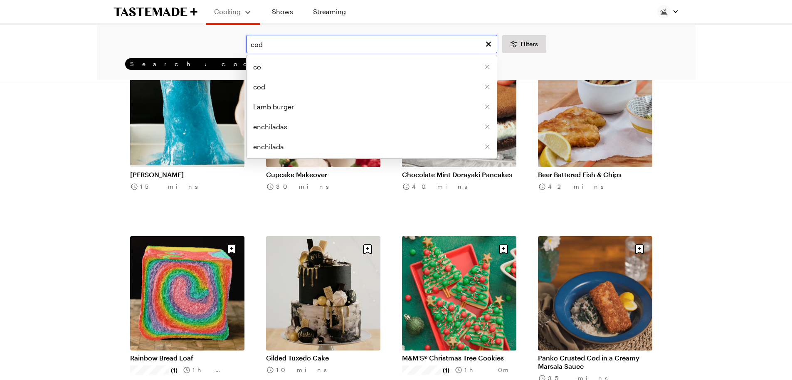
drag, startPoint x: 266, startPoint y: 40, endPoint x: 246, endPoint y: 45, distance: 20.4
click at [246, 45] on input "cod" at bounding box center [371, 44] width 251 height 18
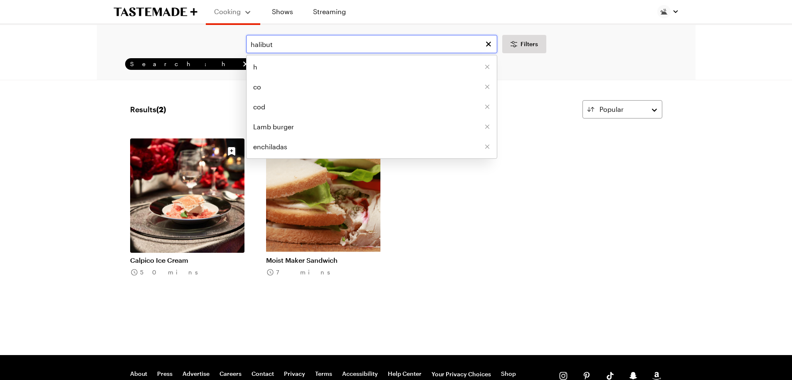
type input "halibut"
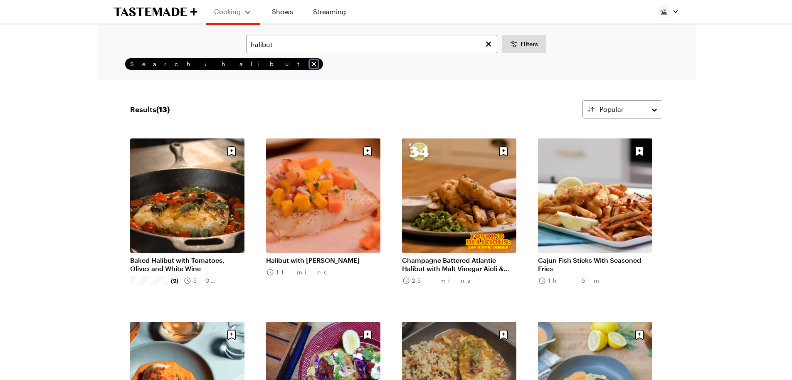
click at [310, 67] on icon "remove Search: halibut" at bounding box center [314, 64] width 8 height 8
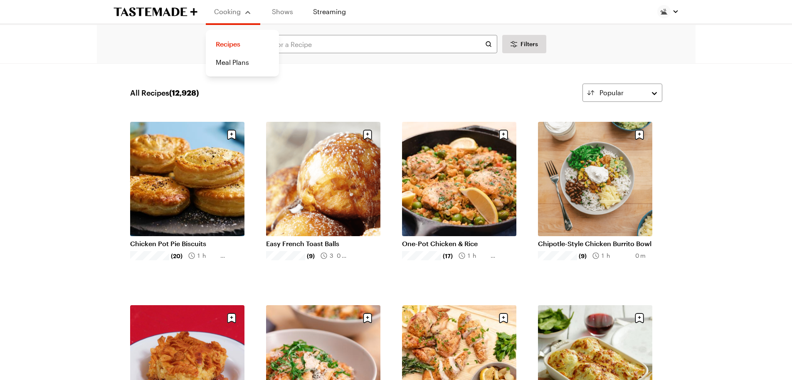
click at [283, 10] on link "Shows" at bounding box center [283, 11] width 38 height 23
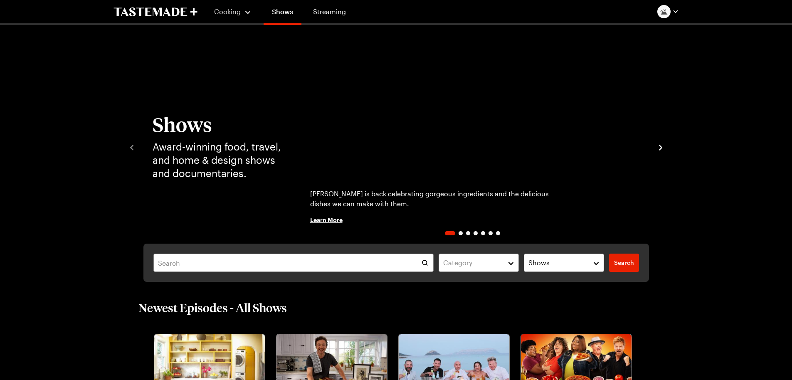
click at [535, 140] on img "1 / 7" at bounding box center [472, 147] width 345 height 194
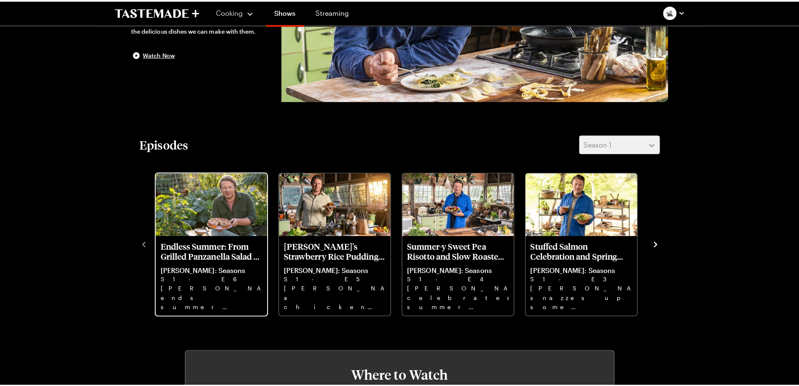
scroll to position [208, 0]
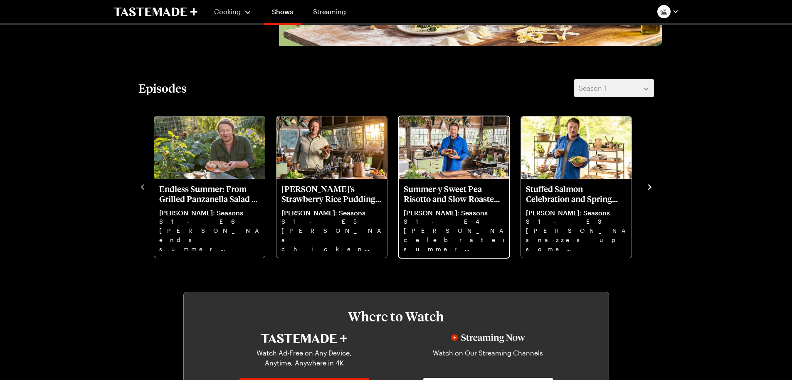
click at [449, 197] on p "Summer-y Sweet Pea Risotto and Slow Roasted Pork" at bounding box center [454, 194] width 101 height 20
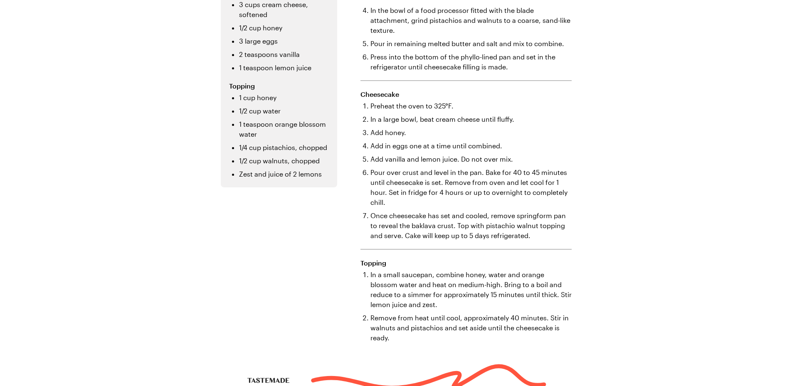
scroll to position [327, 0]
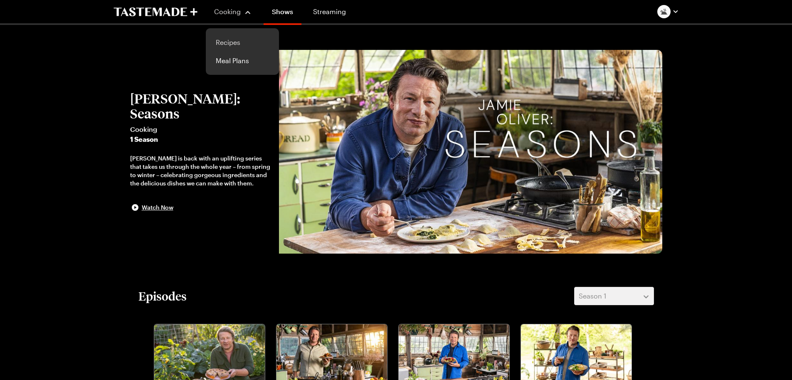
click at [224, 44] on link "Recipes" at bounding box center [242, 42] width 63 height 18
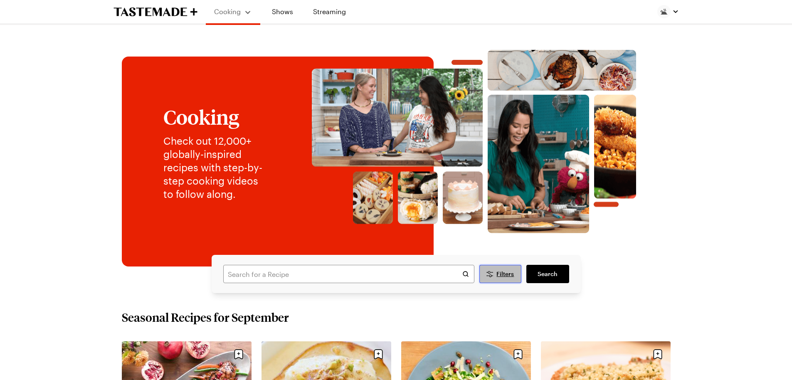
click at [514, 275] on button "Filters" at bounding box center [501, 274] width 42 height 18
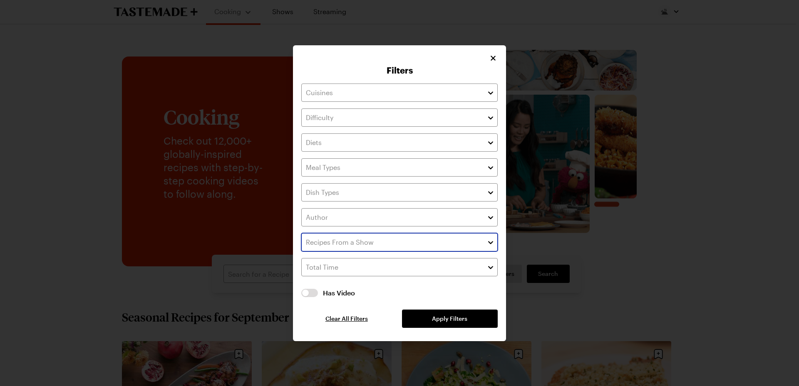
click at [494, 241] on button "button" at bounding box center [490, 242] width 7 height 10
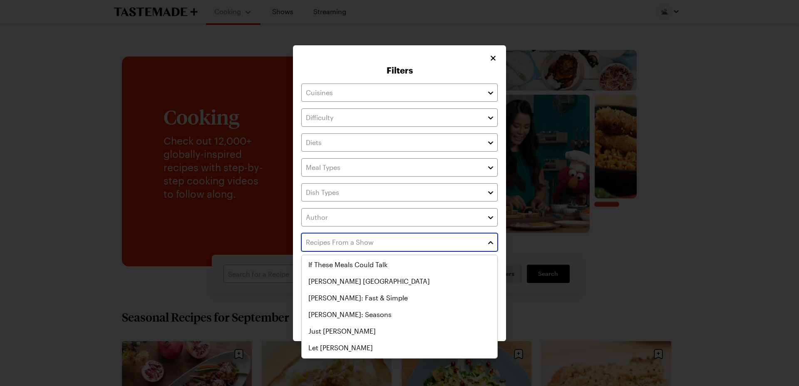
scroll to position [250, 0]
click at [365, 107] on div "Adulting All Up In My Grill [PERSON_NAME] Wild Game Kitchen Baking it Easy Baki…" at bounding box center [399, 57] width 195 height 100
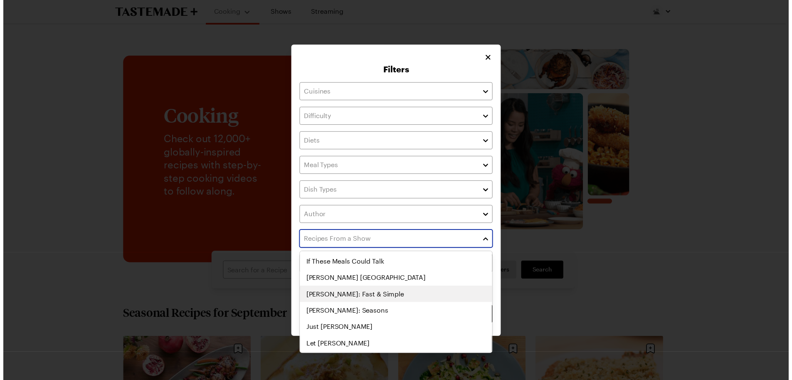
scroll to position [270, 0]
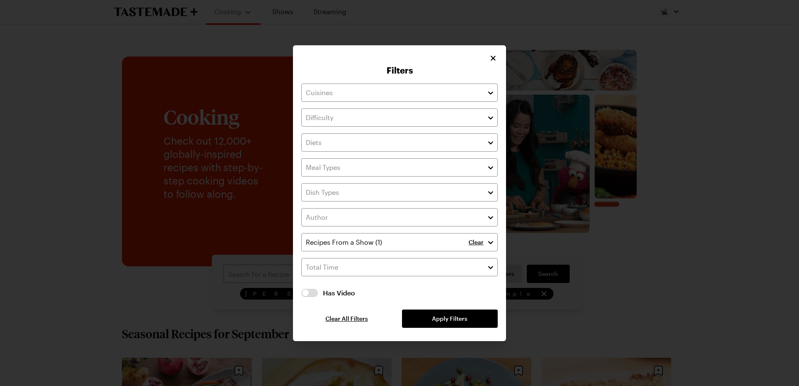
click at [438, 65] on div "Filters Clear Has Video Has Video Clear All Filters Apply Filters" at bounding box center [399, 193] width 213 height 296
click at [450, 321] on span "Apply Filters" at bounding box center [449, 319] width 35 height 8
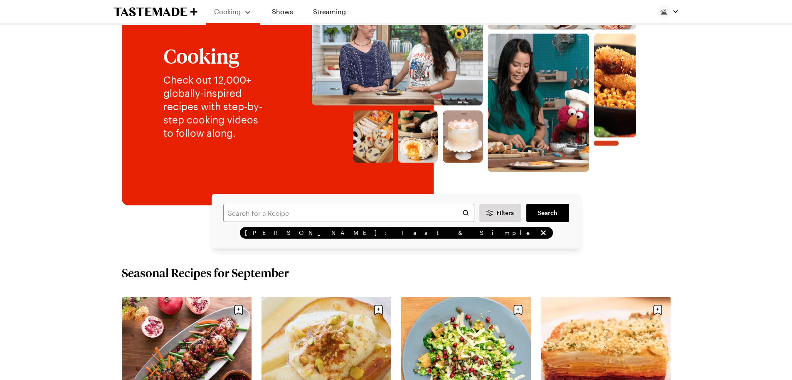
scroll to position [166, 0]
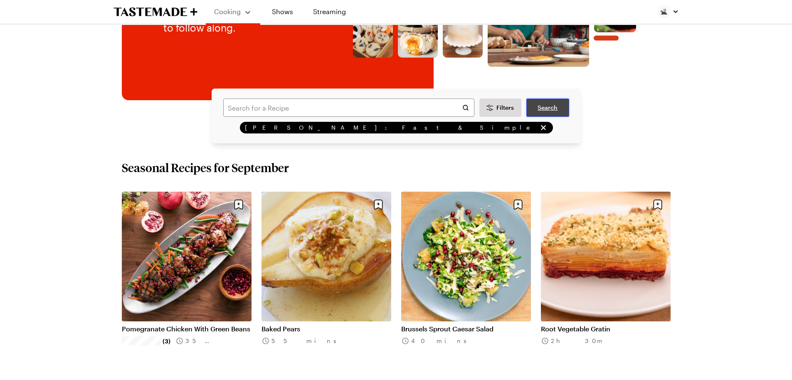
click at [559, 103] on link "Search" at bounding box center [548, 108] width 42 height 18
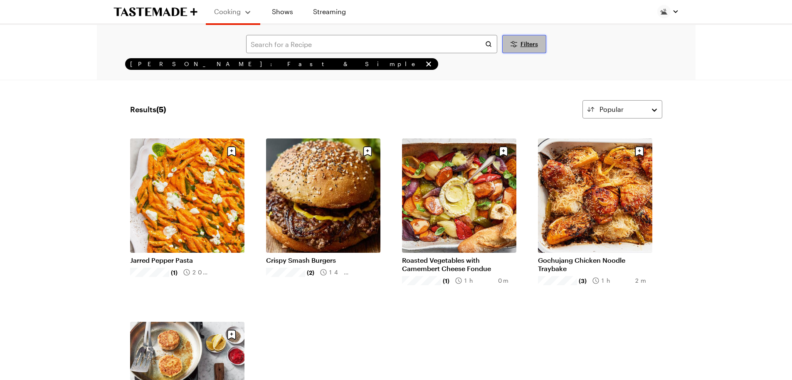
click at [525, 43] on span "Filters" at bounding box center [529, 44] width 17 height 8
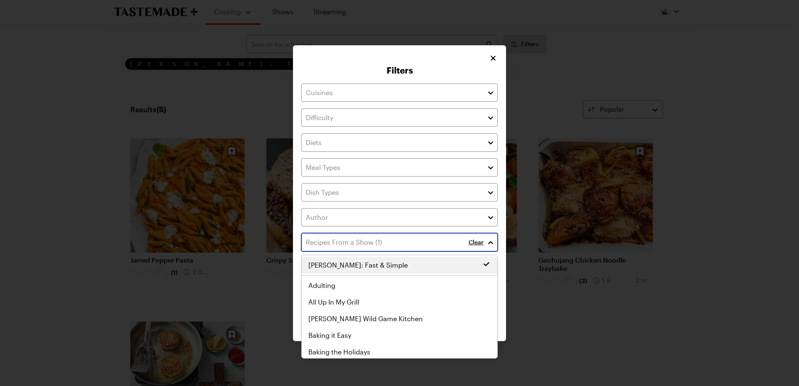
click at [490, 244] on button "button" at bounding box center [490, 242] width 7 height 10
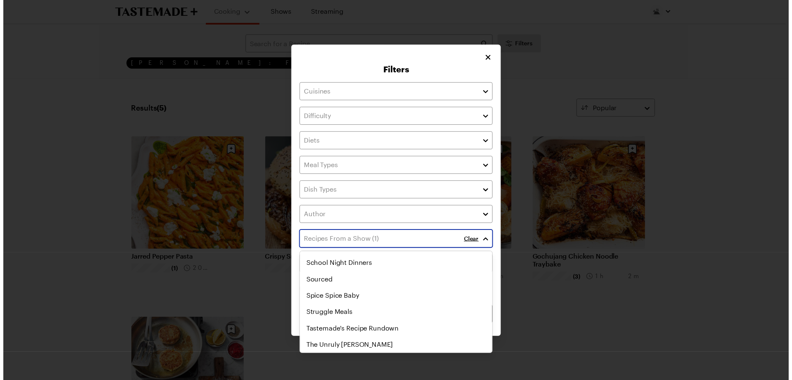
scroll to position [485, 0]
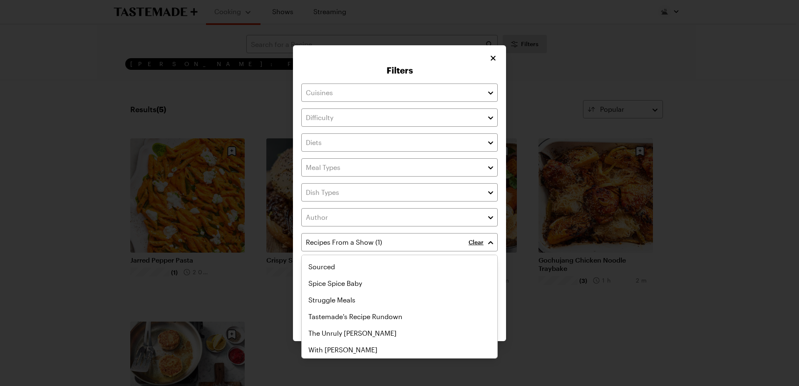
click at [481, 242] on div "Clear" at bounding box center [482, 242] width 29 height 18
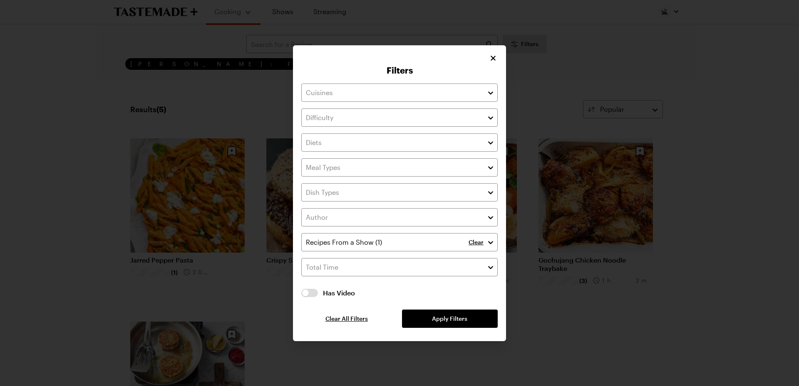
click at [477, 244] on p "Clear" at bounding box center [475, 242] width 15 height 7
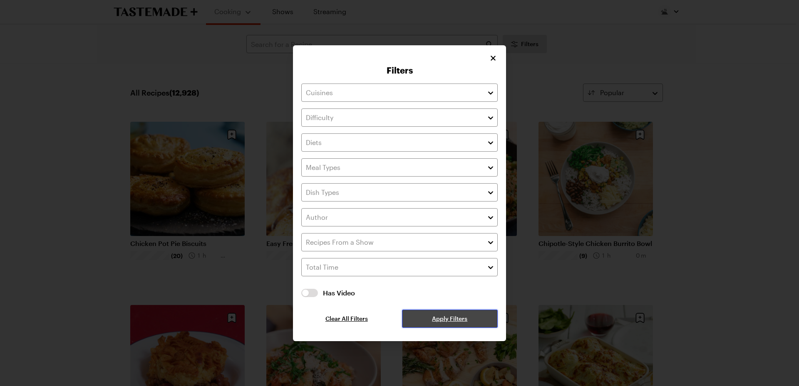
click at [437, 320] on span "Apply Filters" at bounding box center [449, 319] width 35 height 8
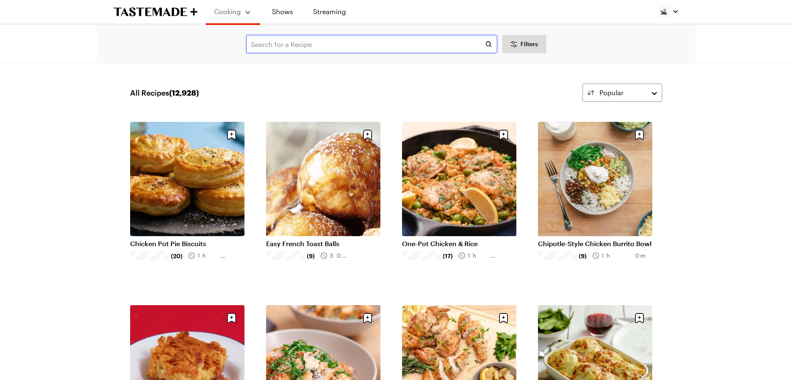
click at [265, 45] on input "text" at bounding box center [371, 44] width 251 height 18
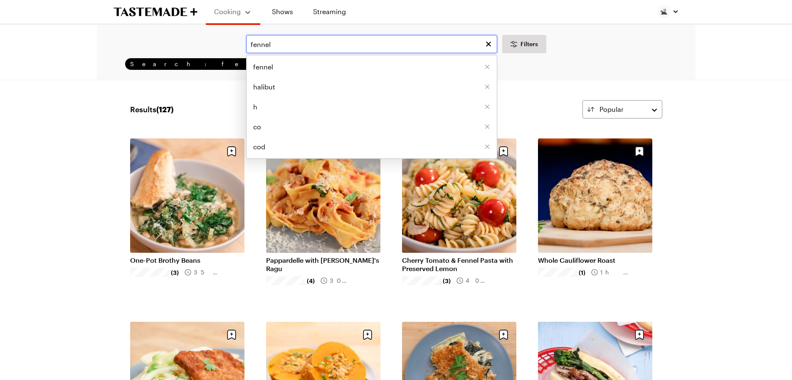
type input "fennel"
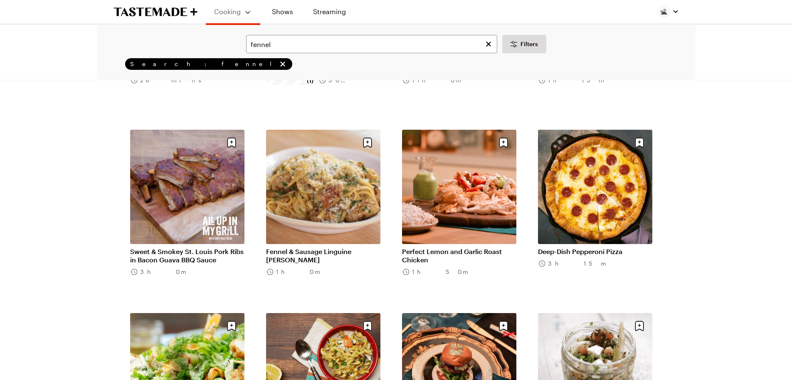
scroll to position [832, 0]
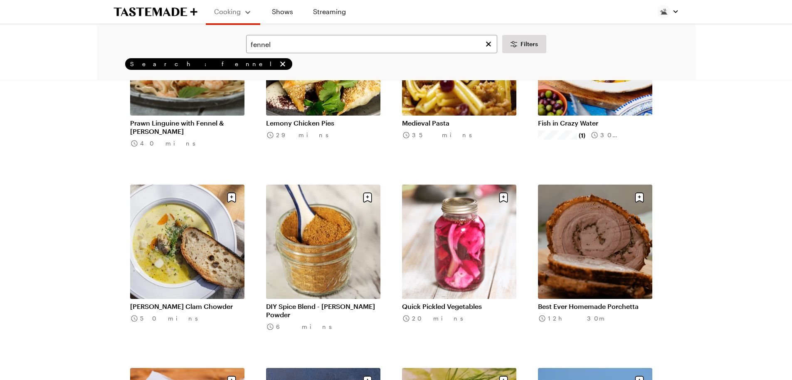
scroll to position [1788, 0]
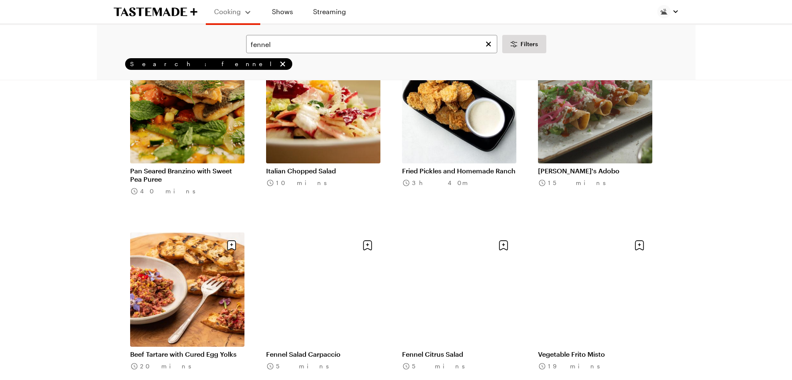
scroll to position [2329, 0]
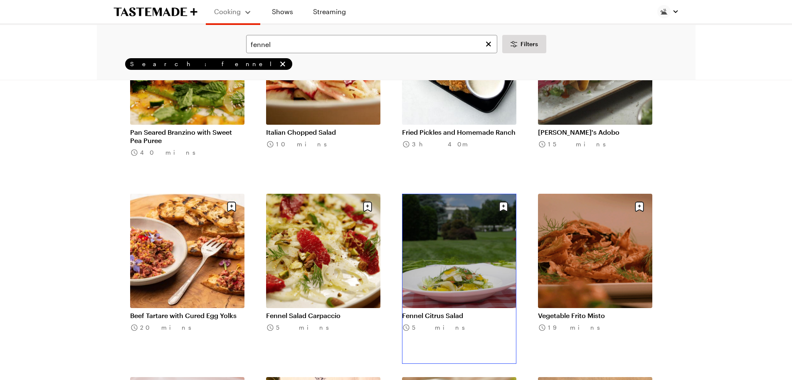
click at [436, 312] on link "Fennel Citrus Salad" at bounding box center [459, 316] width 114 height 8
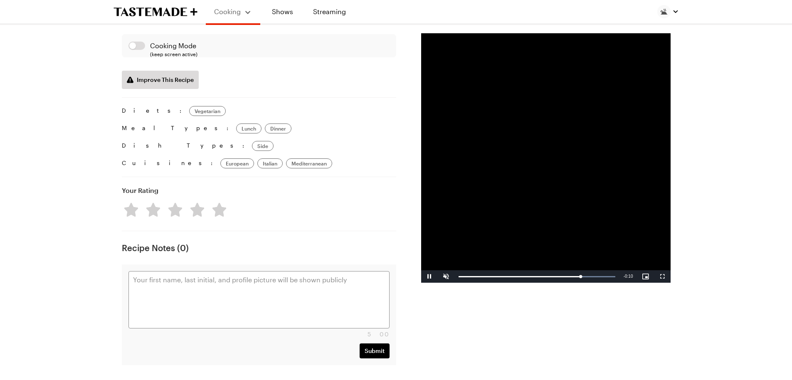
scroll to position [749, 0]
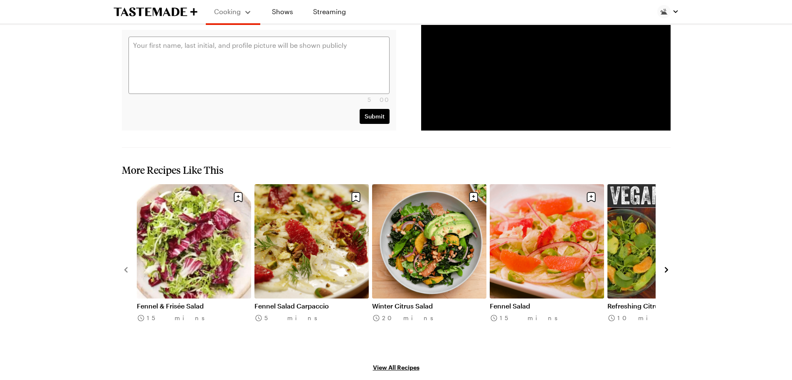
click at [665, 266] on icon "navigate to next item" at bounding box center [667, 270] width 8 height 8
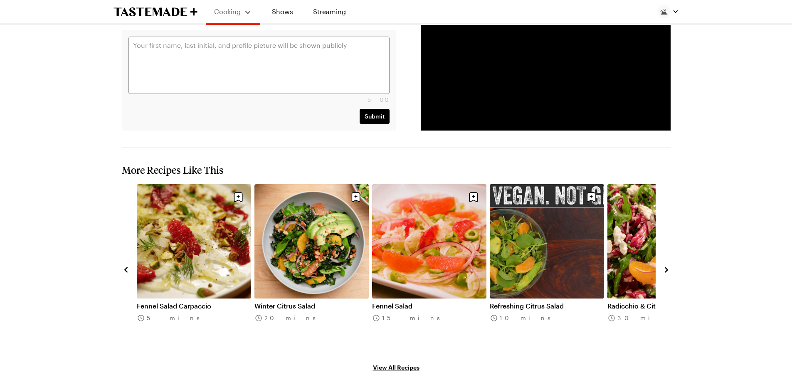
click at [665, 266] on icon "navigate to next item" at bounding box center [667, 270] width 8 height 8
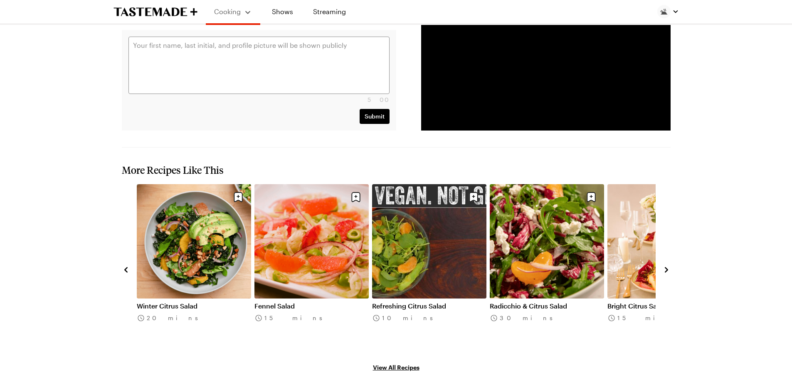
click at [665, 266] on icon "navigate to next item" at bounding box center [667, 270] width 8 height 8
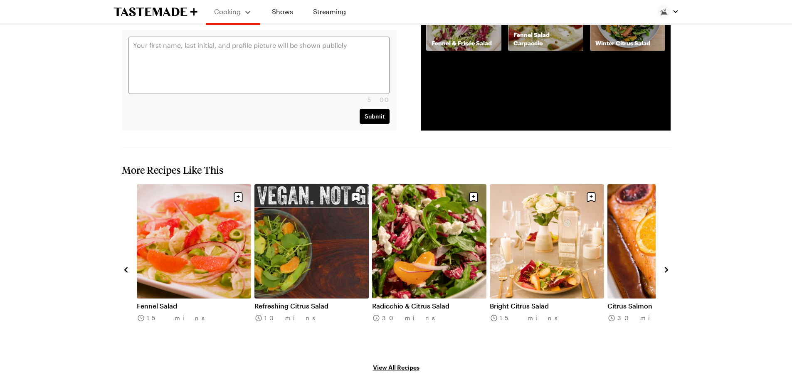
click at [665, 266] on icon "navigate to next item" at bounding box center [667, 270] width 8 height 8
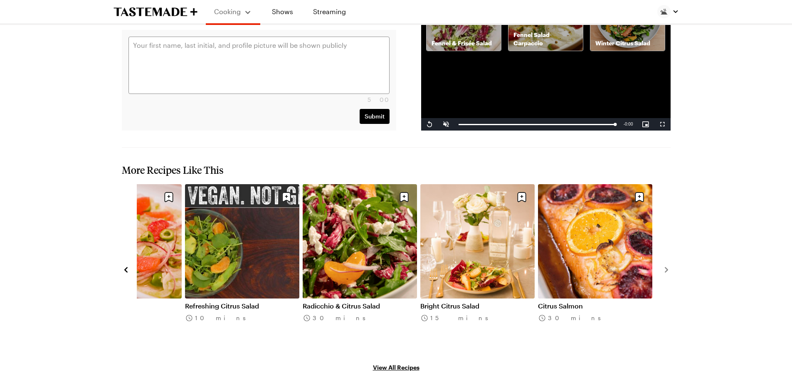
click at [607, 302] on link "Citrus Salmon" at bounding box center [595, 306] width 114 height 8
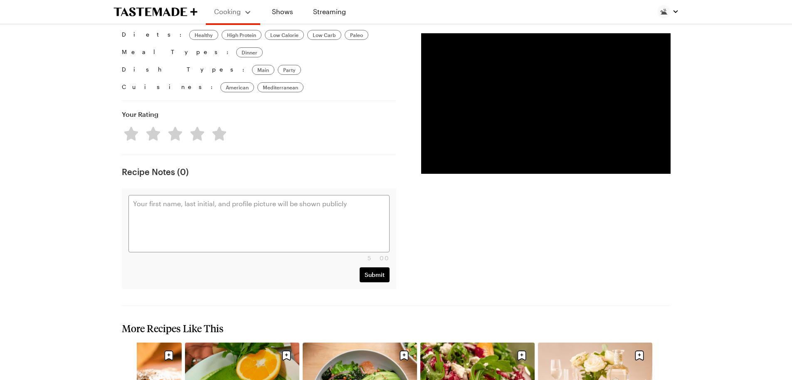
scroll to position [1065, 0]
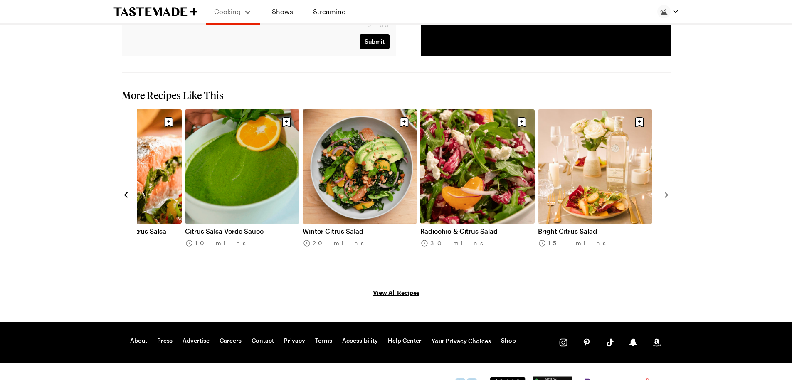
click at [123, 191] on icon "navigate to previous item" at bounding box center [126, 195] width 8 height 8
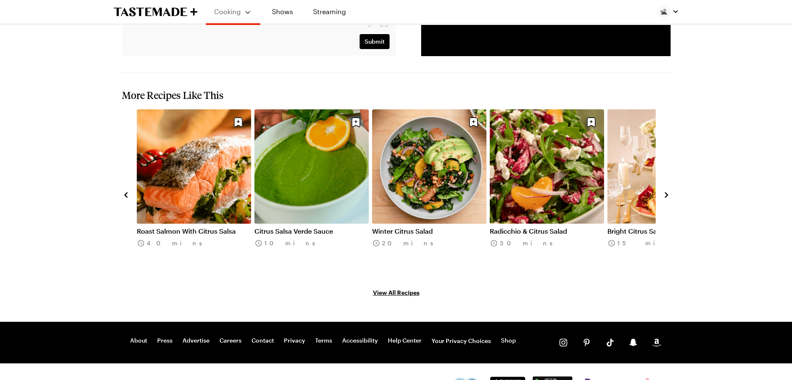
click at [664, 191] on icon "navigate to next item" at bounding box center [667, 195] width 8 height 8
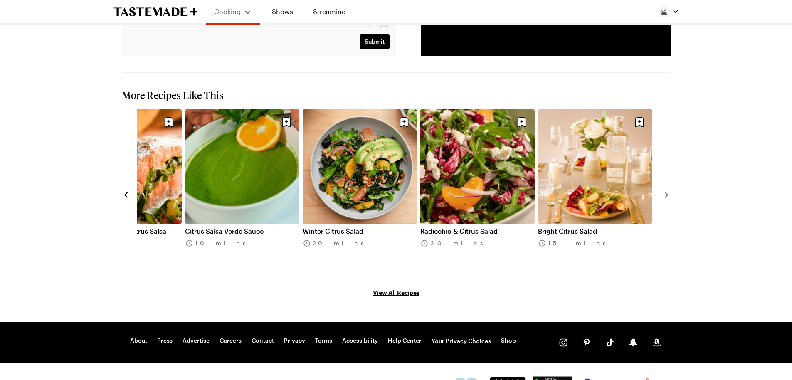
click at [128, 191] on icon "navigate to previous item" at bounding box center [126, 195] width 8 height 8
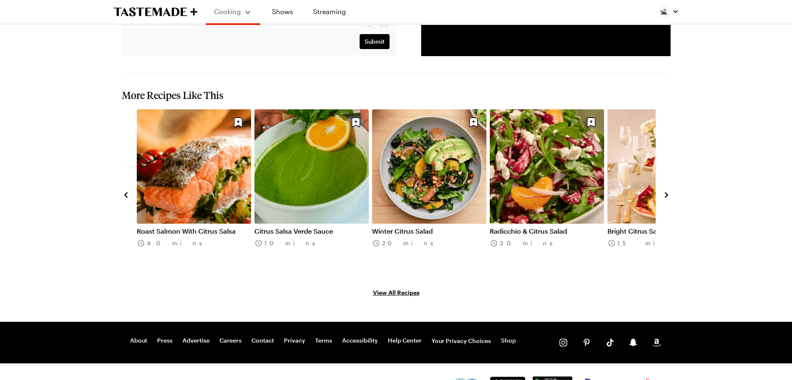
click at [128, 191] on icon "navigate to previous item" at bounding box center [126, 195] width 8 height 8
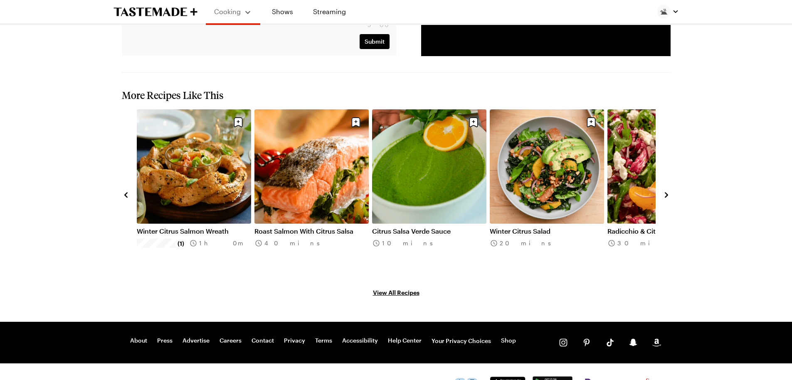
click at [128, 191] on icon "navigate to previous item" at bounding box center [126, 195] width 8 height 8
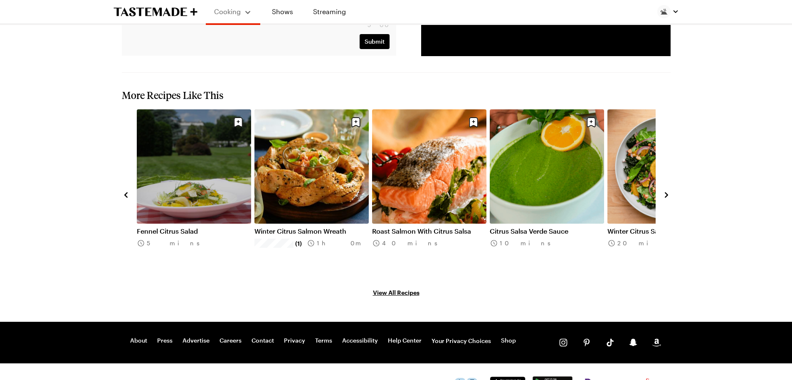
click at [126, 193] on icon "navigate to previous item" at bounding box center [125, 195] width 3 height 5
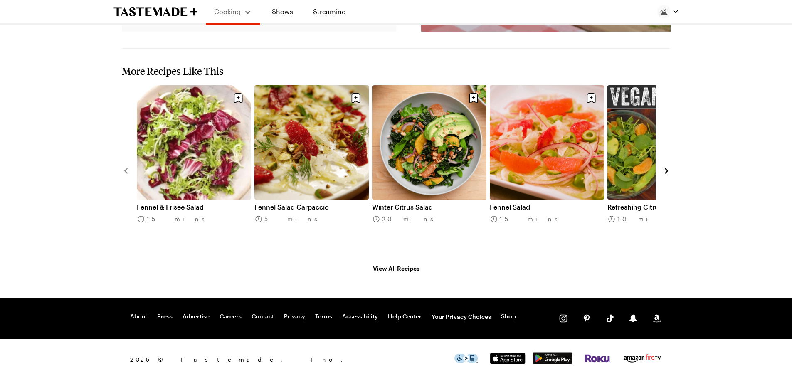
scroll to position [562, 0]
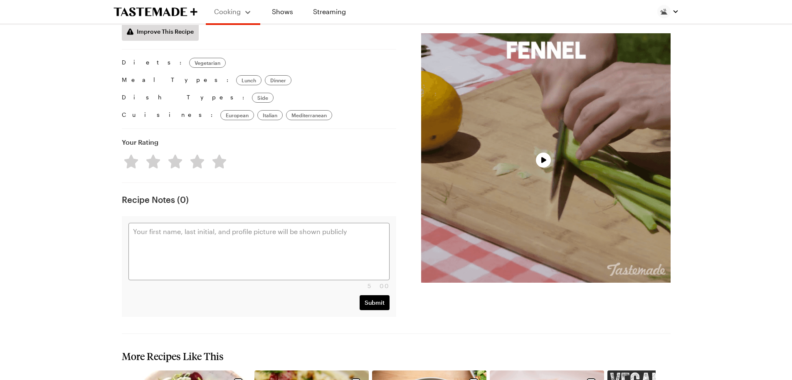
type textarea "x"
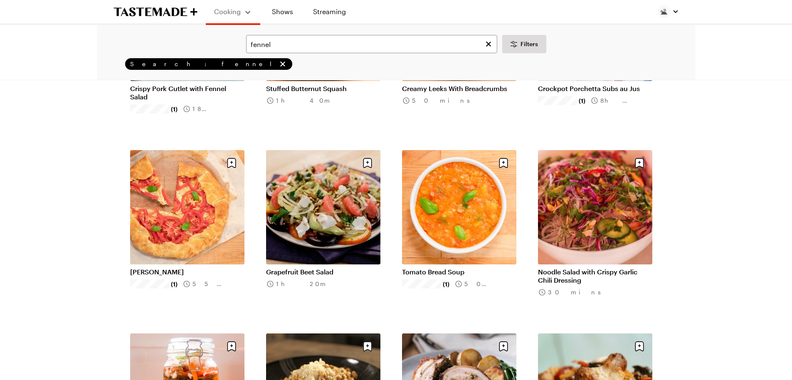
scroll to position [499, 0]
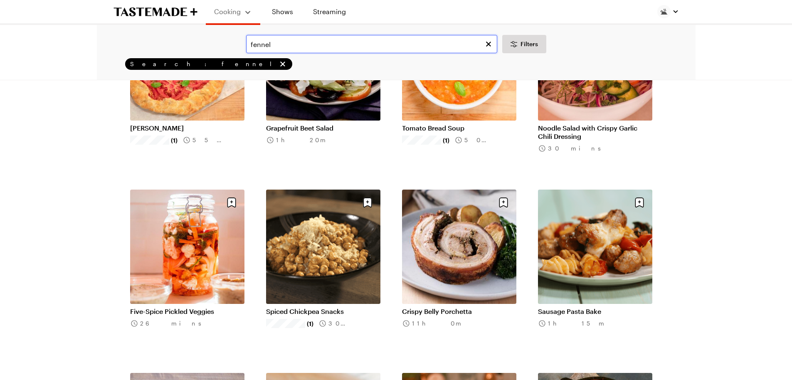
click at [250, 45] on input "fennel" at bounding box center [371, 44] width 251 height 18
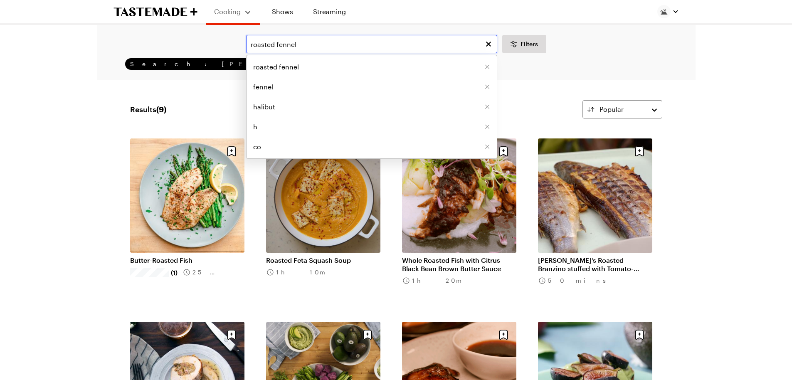
type input "roasted fennel"
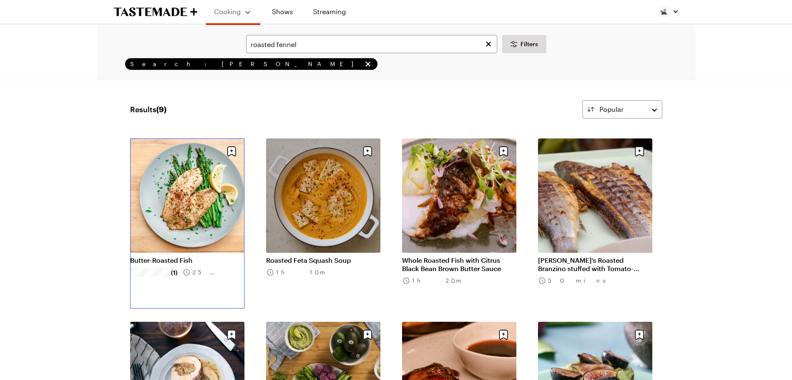
click at [185, 256] on link "Butter-Roasted Fish" at bounding box center [187, 260] width 114 height 8
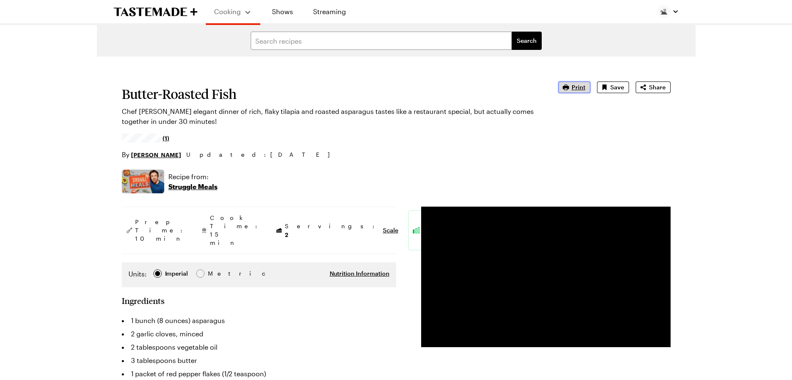
click at [578, 90] on span "Print" at bounding box center [579, 87] width 14 height 8
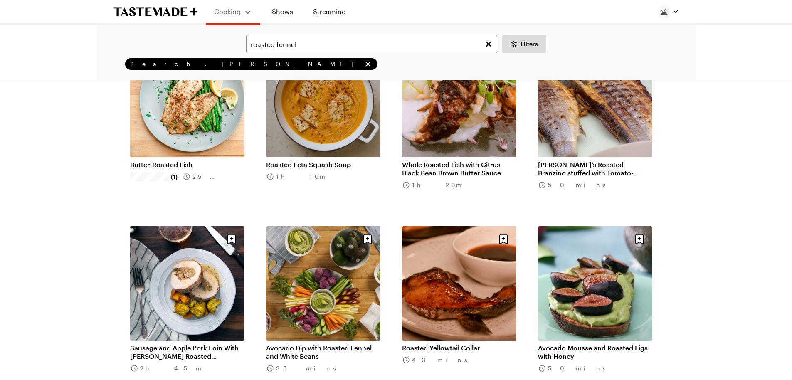
scroll to position [83, 0]
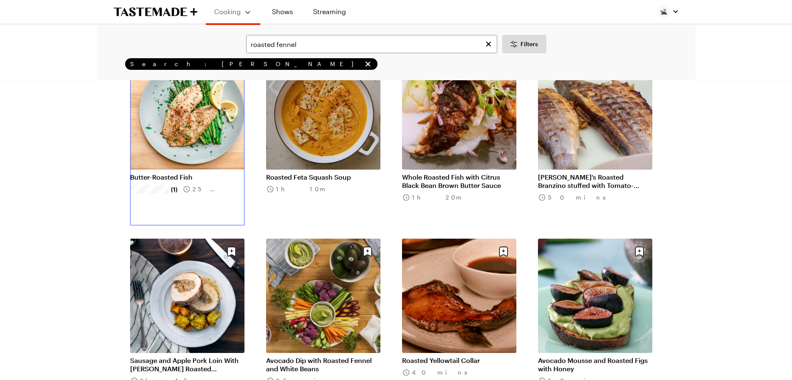
click at [196, 173] on link "Butter-Roasted Fish" at bounding box center [187, 177] width 114 height 8
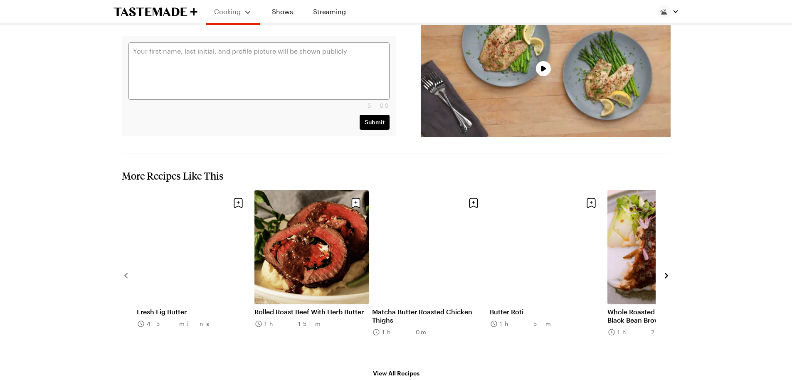
scroll to position [1077, 0]
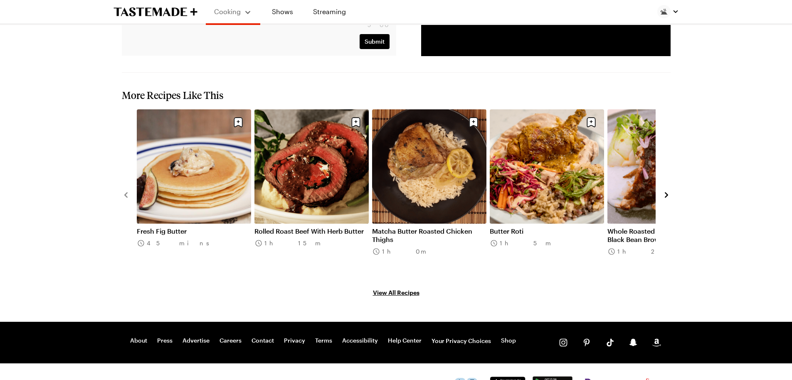
click at [666, 191] on icon "navigate to next item" at bounding box center [667, 195] width 8 height 8
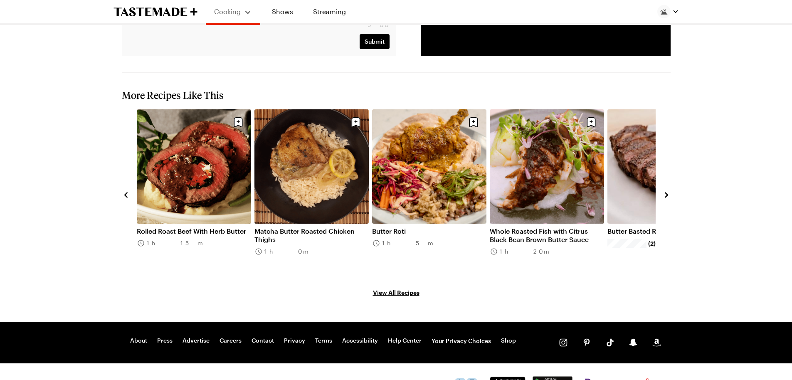
click at [666, 193] on icon "navigate to next item" at bounding box center [666, 195] width 3 height 5
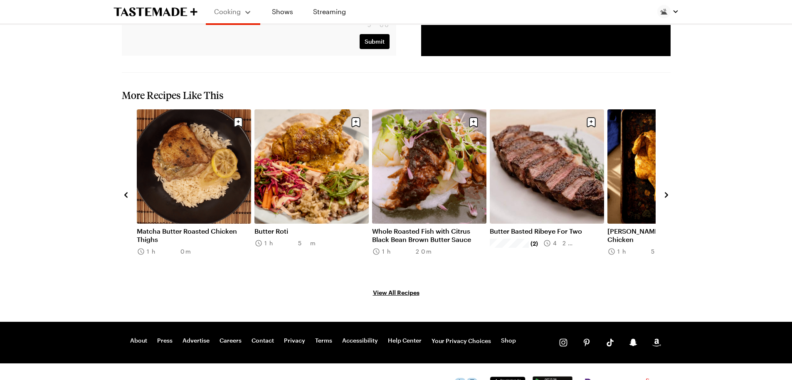
click at [666, 193] on icon "navigate to next item" at bounding box center [666, 195] width 3 height 5
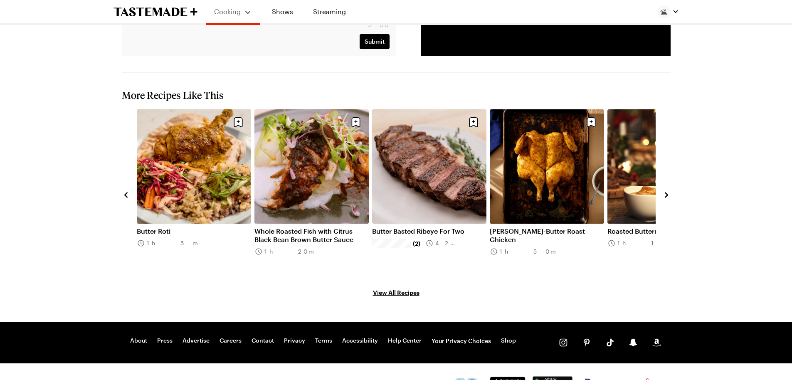
click at [666, 193] on icon "navigate to next item" at bounding box center [666, 195] width 3 height 5
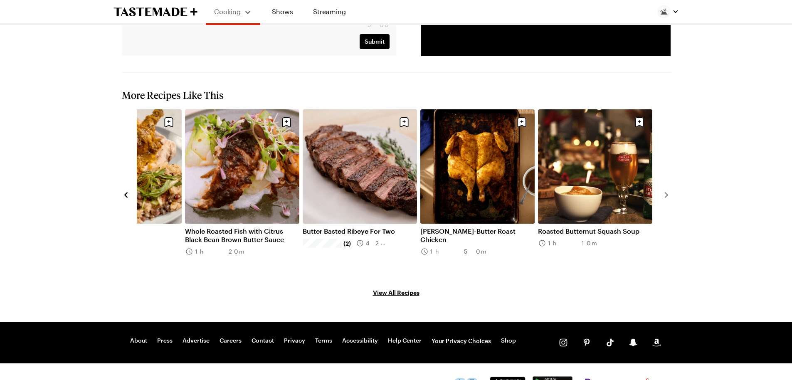
click at [160, 227] on link "Butter Roti" at bounding box center [124, 231] width 114 height 8
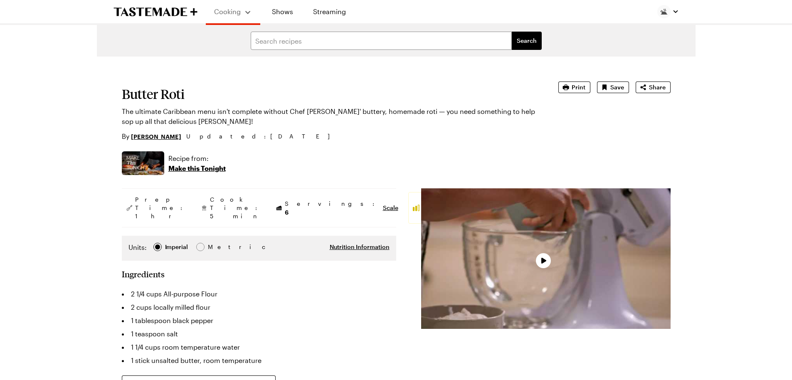
type textarea "x"
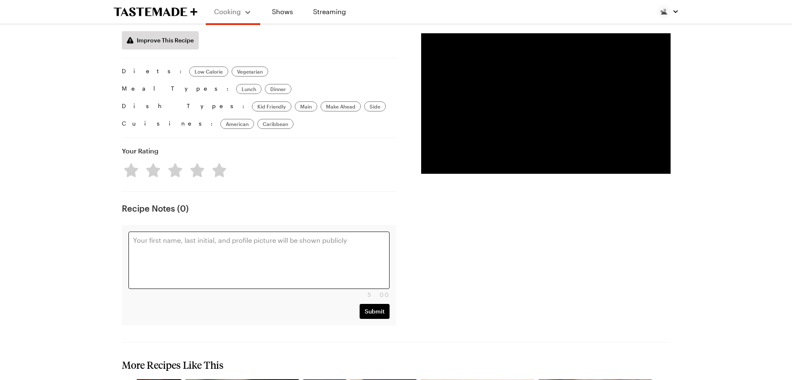
scroll to position [1123, 0]
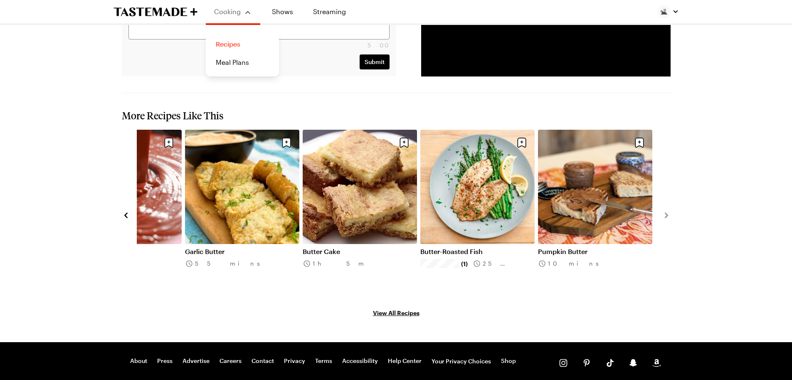
click at [230, 43] on link "Recipes" at bounding box center [242, 44] width 63 height 18
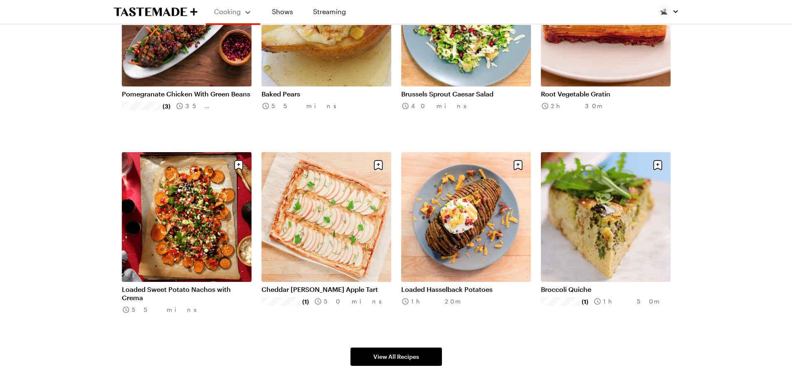
scroll to position [416, 0]
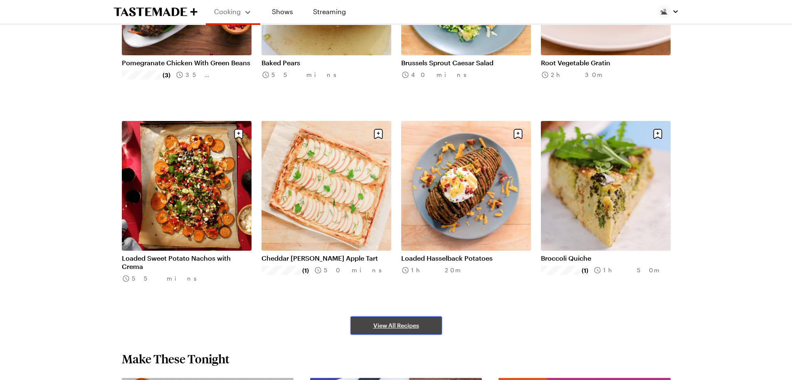
click at [396, 328] on span "View All Recipes" at bounding box center [396, 326] width 46 height 8
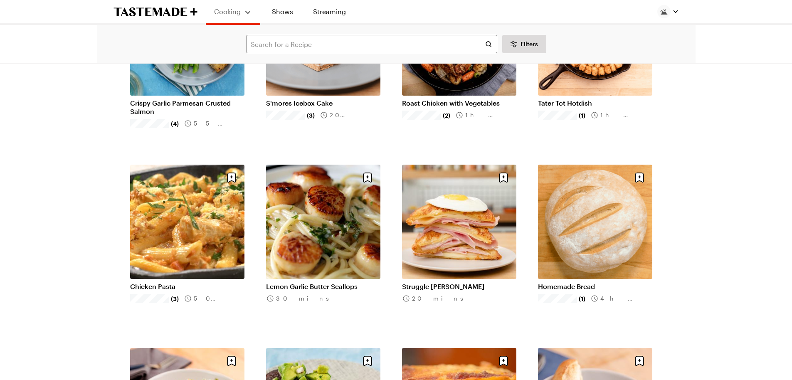
scroll to position [1797, 0]
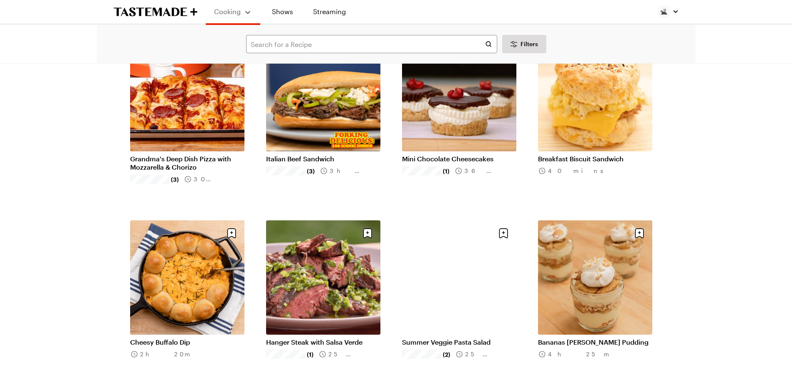
scroll to position [2837, 0]
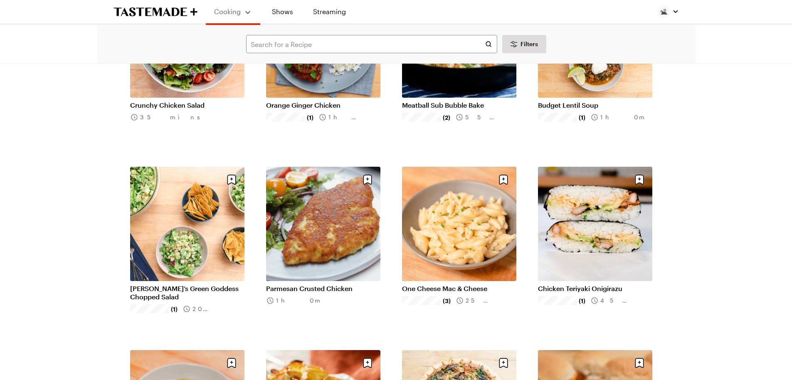
scroll to position [3710, 0]
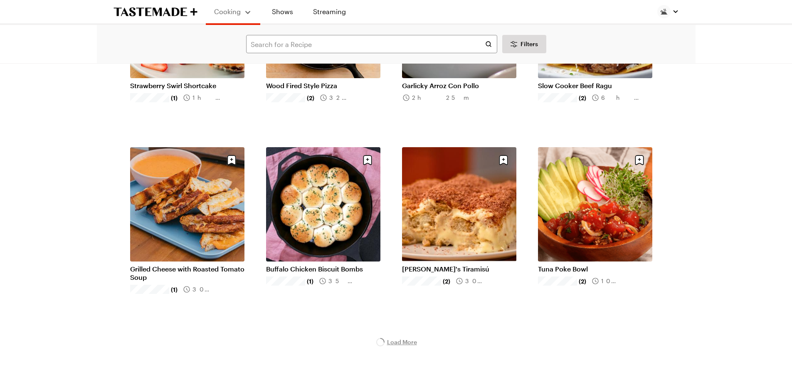
scroll to position [4209, 0]
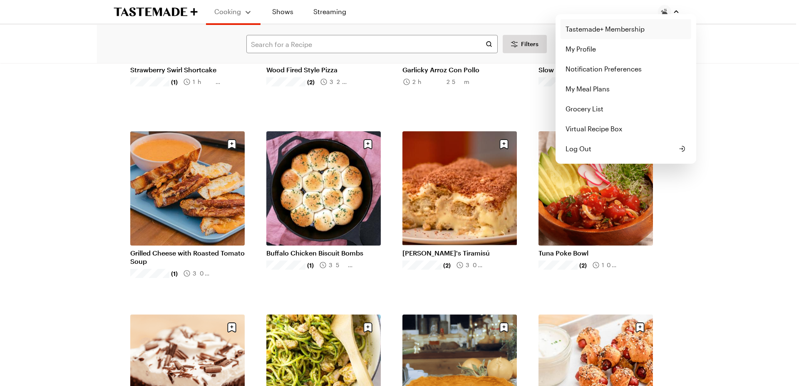
click at [597, 21] on link "Tastemade+ Membership" at bounding box center [625, 29] width 131 height 20
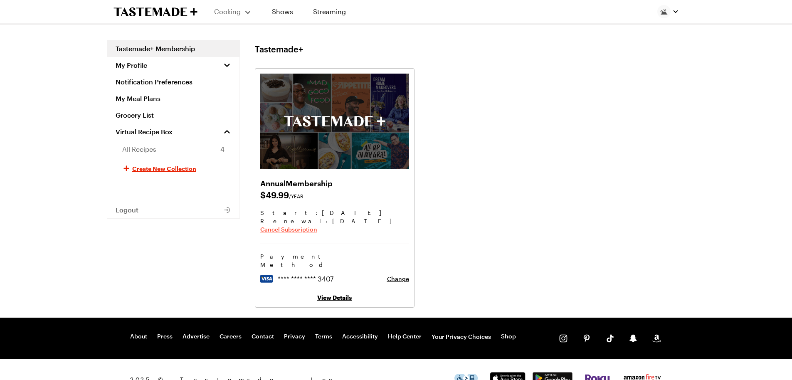
click at [300, 229] on span "Cancel Subscription" at bounding box center [288, 229] width 57 height 8
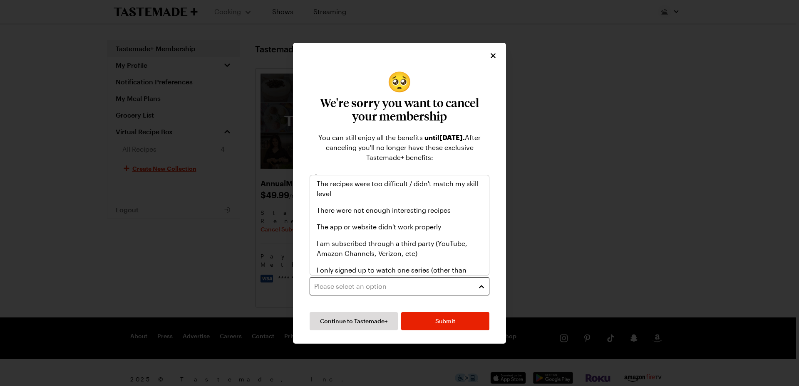
click at [468, 285] on div "Please select an option" at bounding box center [393, 287] width 158 height 10
click at [440, 213] on span "There were not enough interesting recipes" at bounding box center [384, 210] width 134 height 10
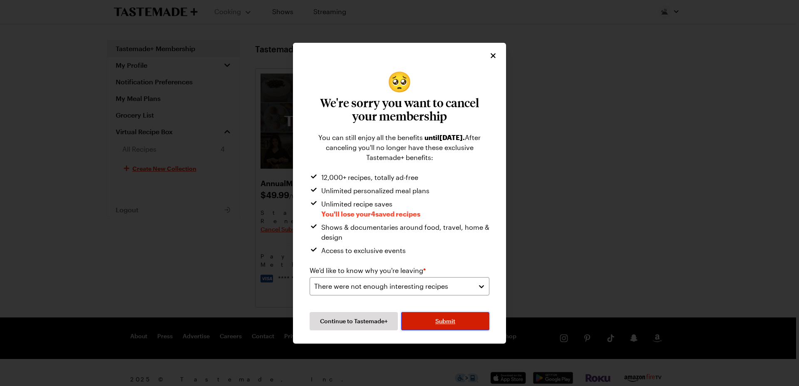
click at [452, 322] on span "Submit" at bounding box center [445, 321] width 20 height 8
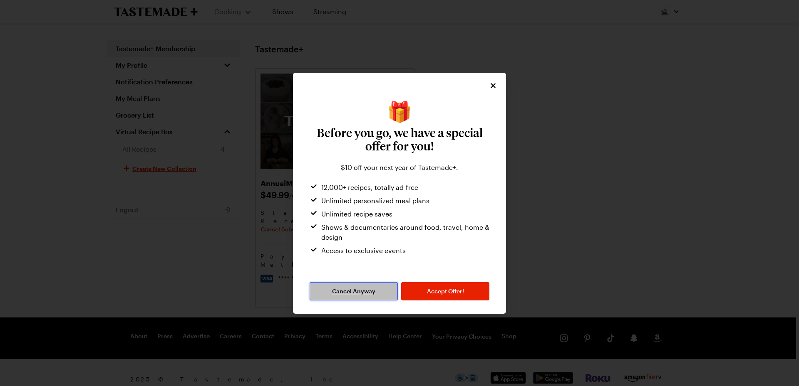
click at [342, 292] on span "Cancel Anyway" at bounding box center [353, 291] width 43 height 8
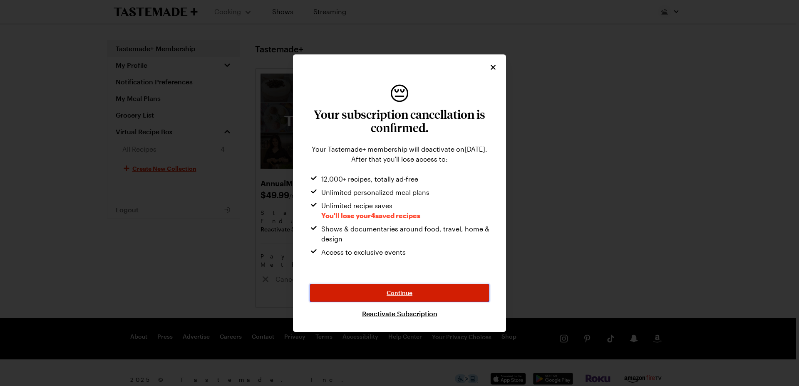
click at [387, 294] on span "Continue" at bounding box center [399, 293] width 26 height 8
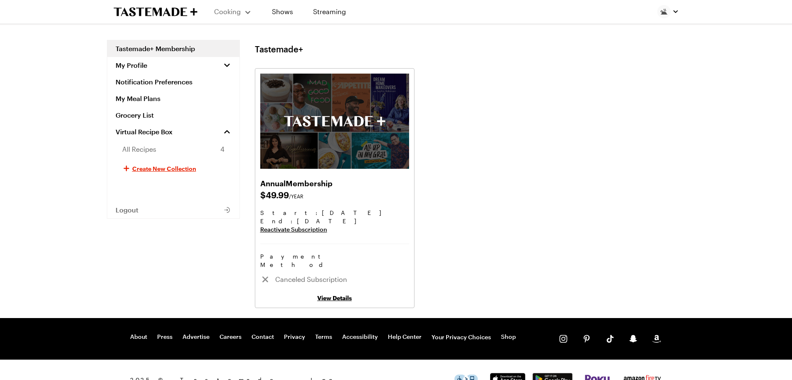
click at [166, 14] on icon "To Tastemade Home Page" at bounding box center [167, 11] width 8 height 8
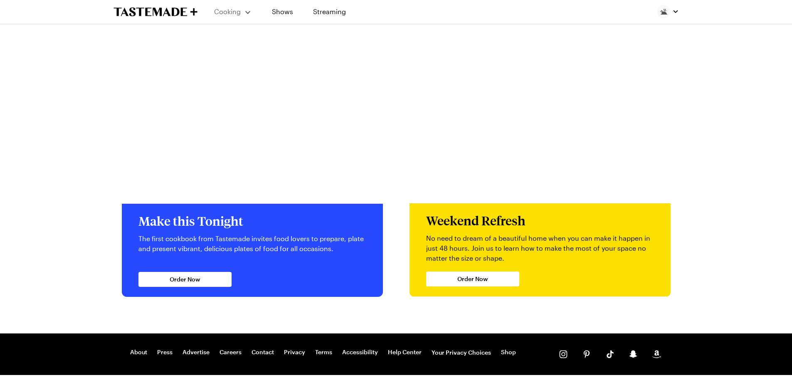
scroll to position [1568, 0]
